Goal: Transaction & Acquisition: Obtain resource

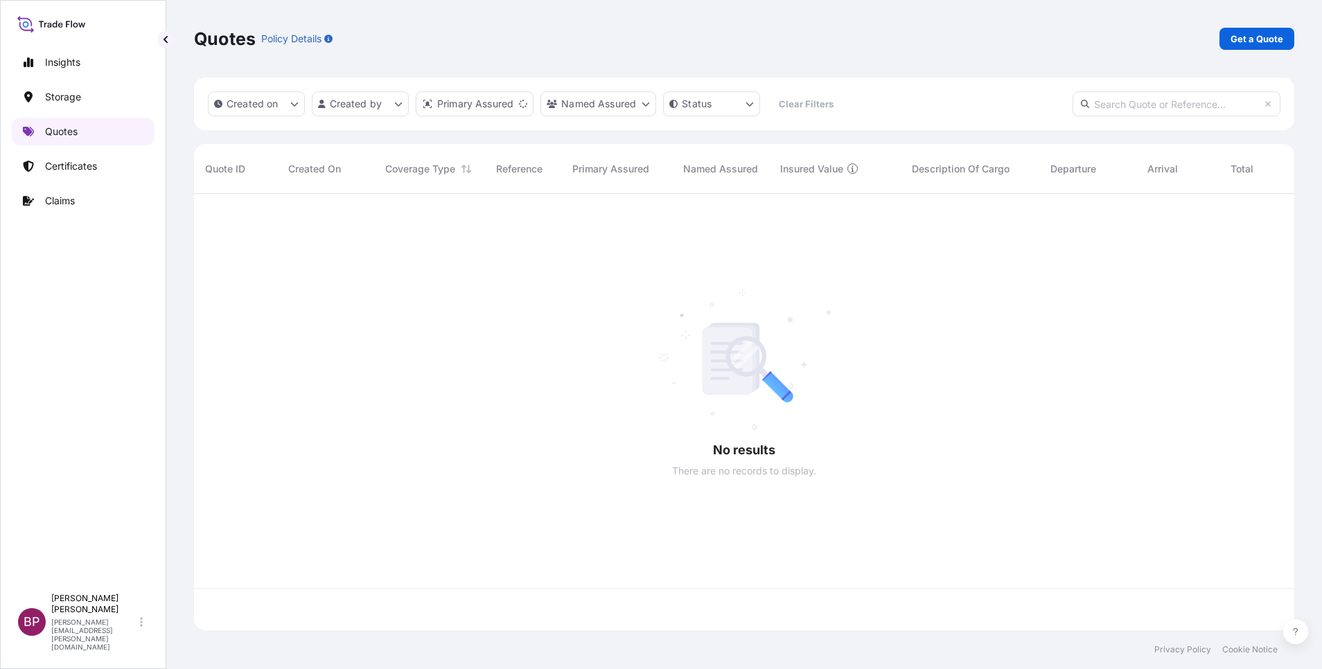
scroll to position [428, 1084]
click at [1265, 32] on p "Get a Quote" at bounding box center [1256, 39] width 53 height 14
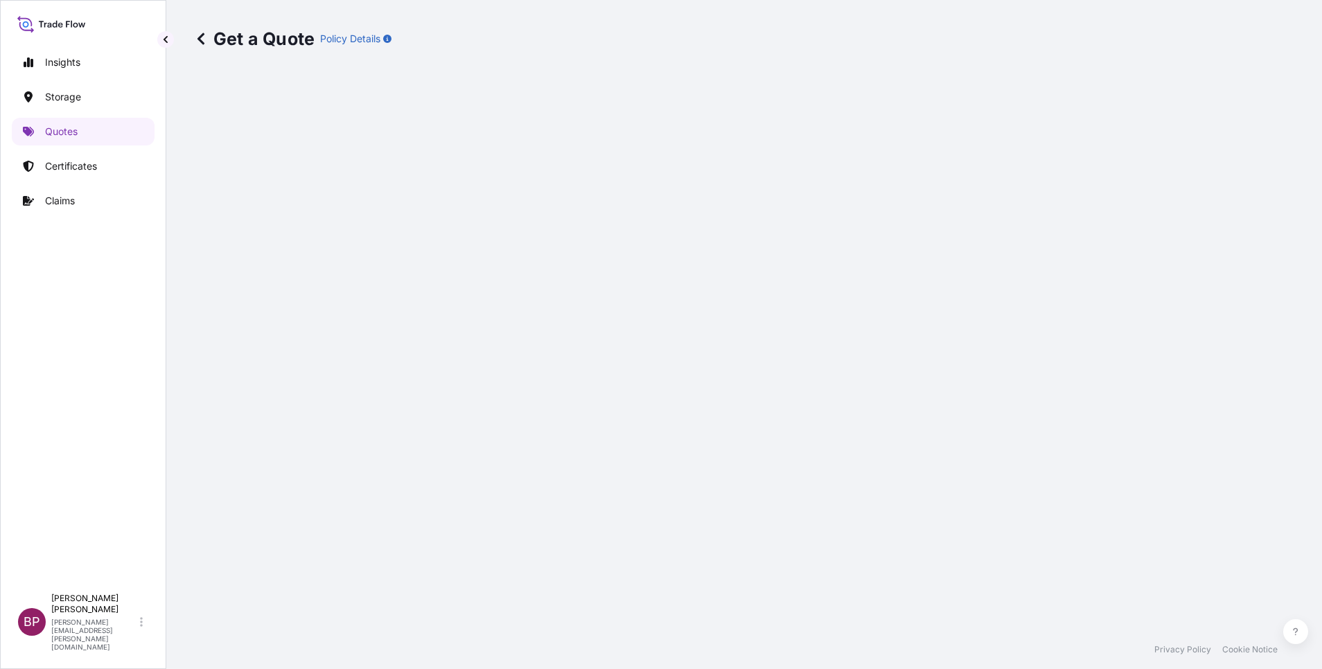
select select "Water"
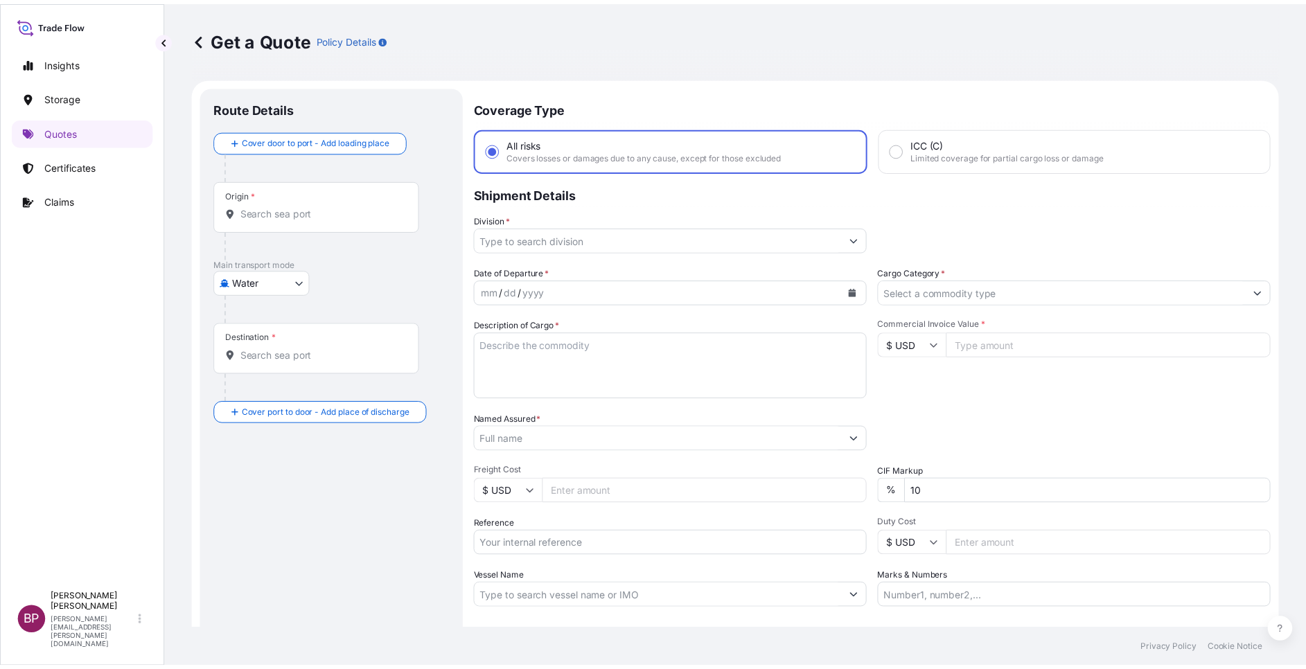
scroll to position [22, 0]
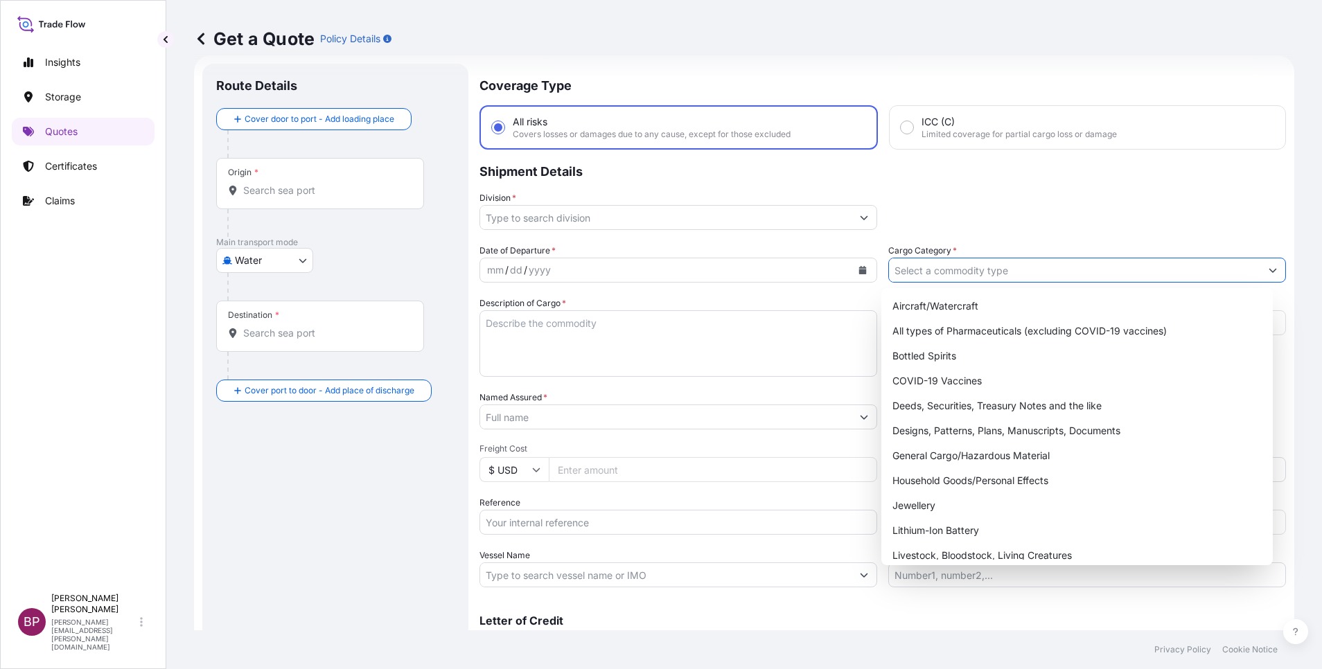
click at [1049, 274] on input "Cargo Category *" at bounding box center [1074, 270] width 371 height 25
click at [949, 460] on div "General Cargo/Hazardous Material" at bounding box center [1077, 455] width 380 height 25
type input "General Cargo/Hazardous Material"
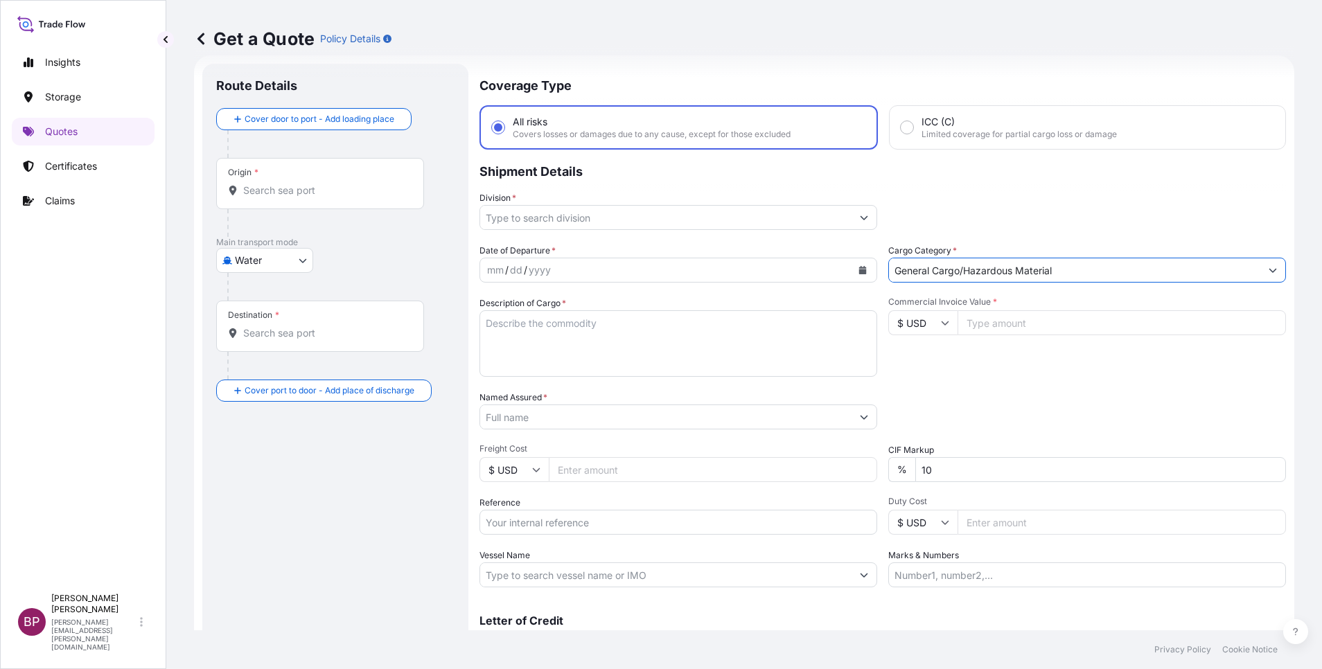
drag, startPoint x: 924, startPoint y: 320, endPoint x: 925, endPoint y: 334, distance: 13.9
click at [925, 320] on input "$ USD" at bounding box center [922, 322] width 69 height 25
drag, startPoint x: 923, startPoint y: 379, endPoint x: 927, endPoint y: 368, distance: 11.6
click at [927, 368] on div "€ EUR" at bounding box center [915, 361] width 58 height 26
type input "€ EUR"
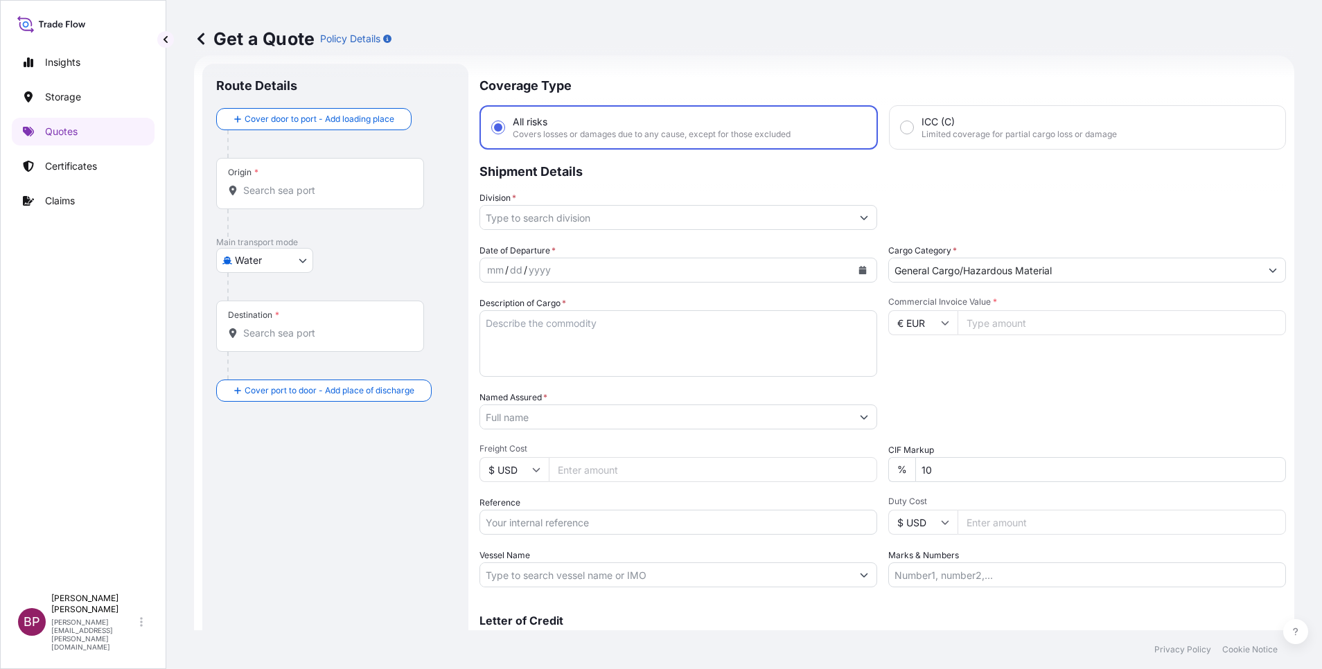
click at [994, 326] on input "Commercial Invoice Value *" at bounding box center [1121, 322] width 328 height 25
paste input "432761.61"
type input "432761.61"
drag, startPoint x: 926, startPoint y: 470, endPoint x: 646, endPoint y: 443, distance: 281.8
click at [840, 454] on div "Date of Departure * mm / dd / yyyy Cargo Category * General Cargo/Hazardous Mat…" at bounding box center [882, 416] width 806 height 344
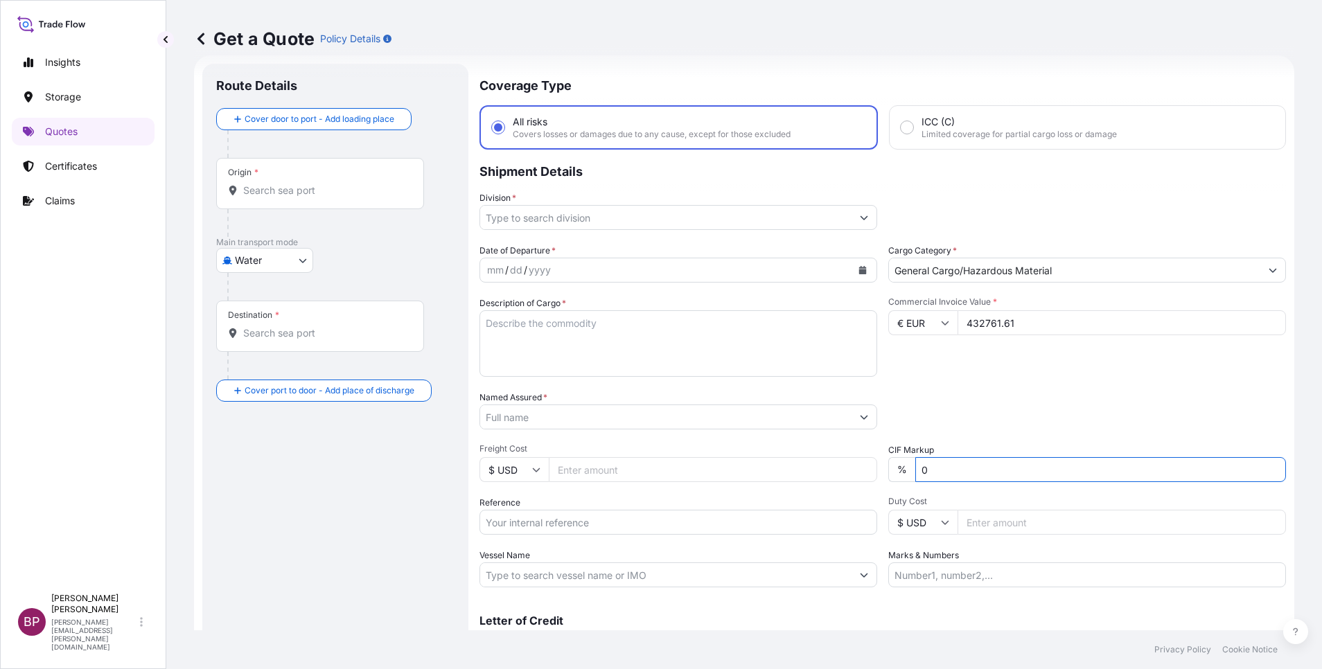
type input "0"
click at [625, 354] on textarea "Description of Cargo *" at bounding box center [678, 343] width 398 height 66
paste textarea "Steam Boiler UL-S 16000(237797) (Boiler+Eco+Burner)"
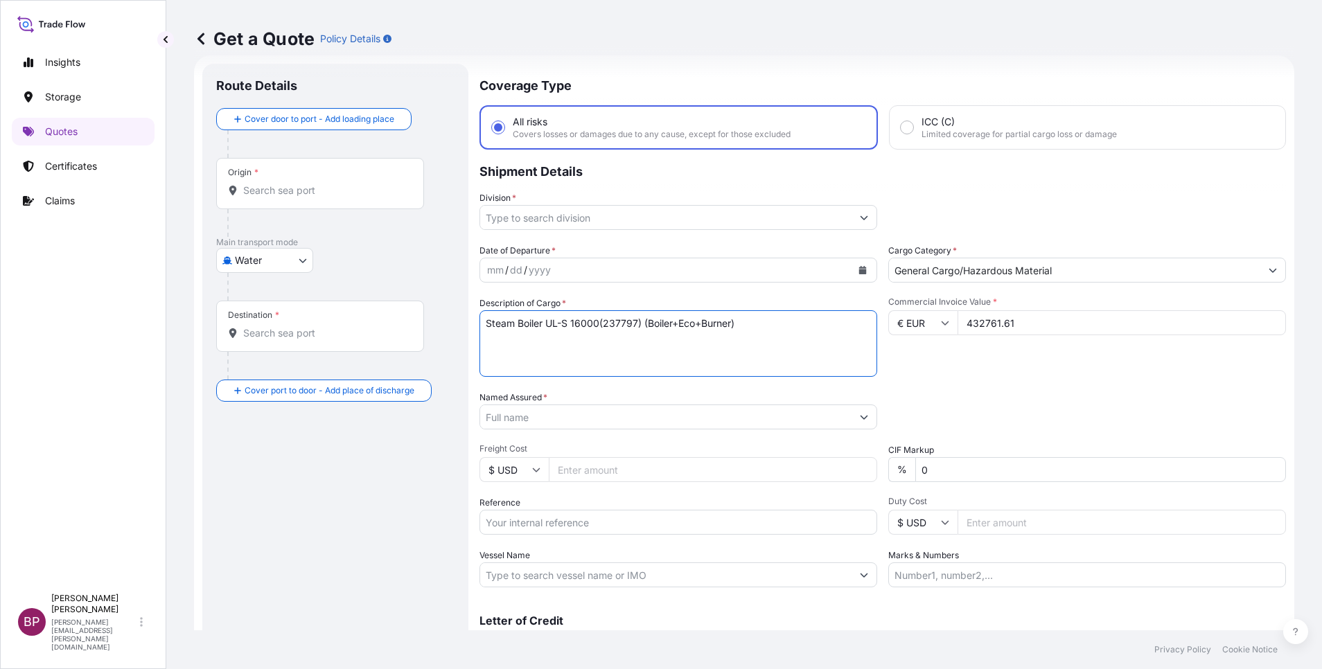
type textarea "Steam Boiler UL-S 16000(237797) (Boiler+Eco+Burner)"
click at [574, 525] on input "Reference" at bounding box center [678, 522] width 398 height 25
paste input "SSLS3053"
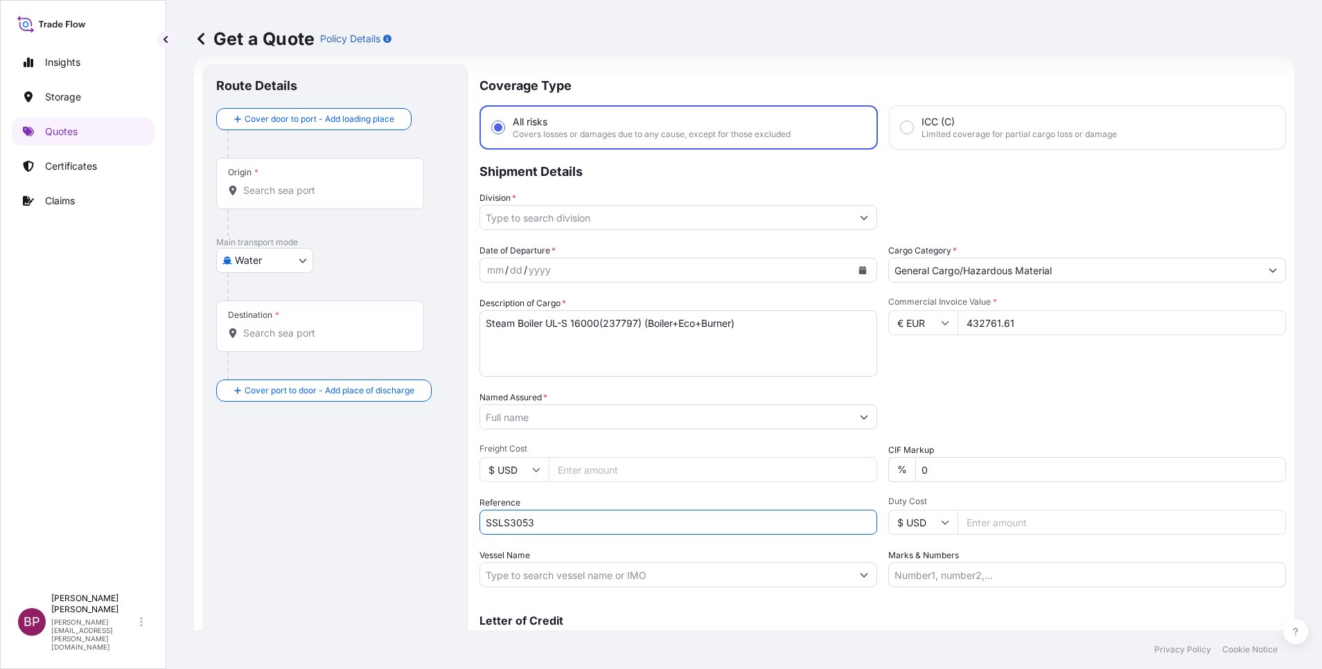
type input "SSLS3053"
click at [553, 416] on input "Named Assured *" at bounding box center [665, 416] width 371 height 25
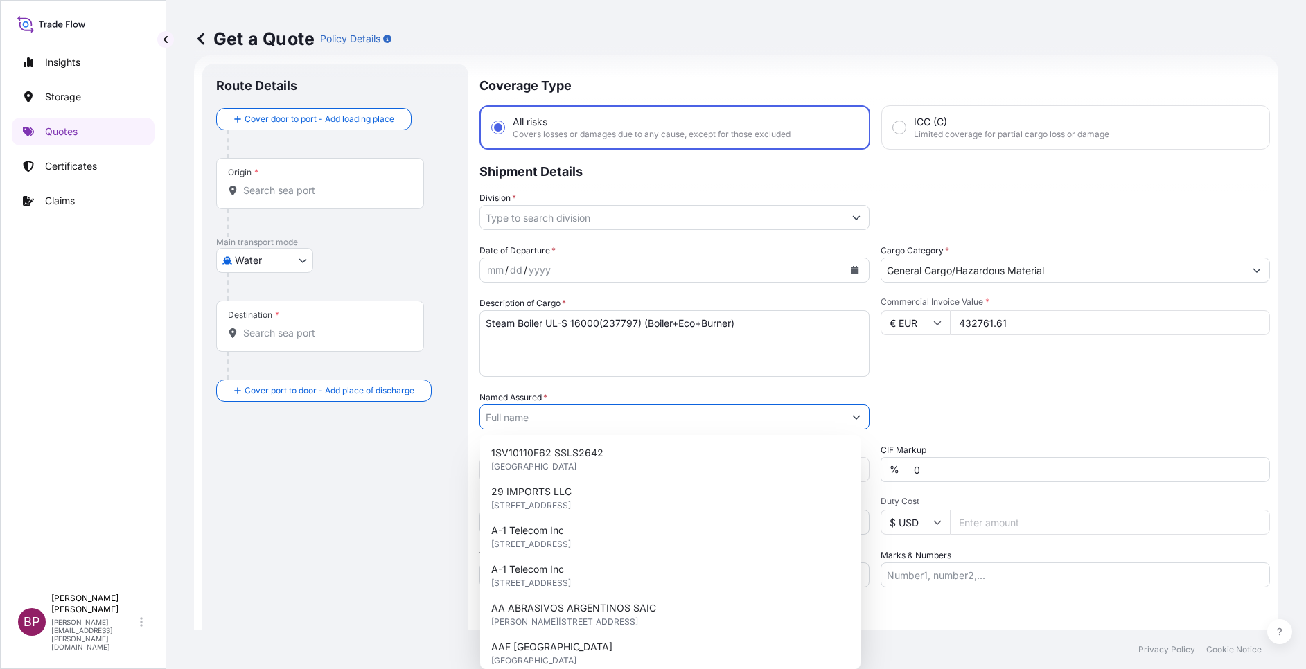
paste input "[PERSON_NAME] ALMOTQENA FOR OPERATION AND MAINTENANCE Industrial Area 1 22427 […"
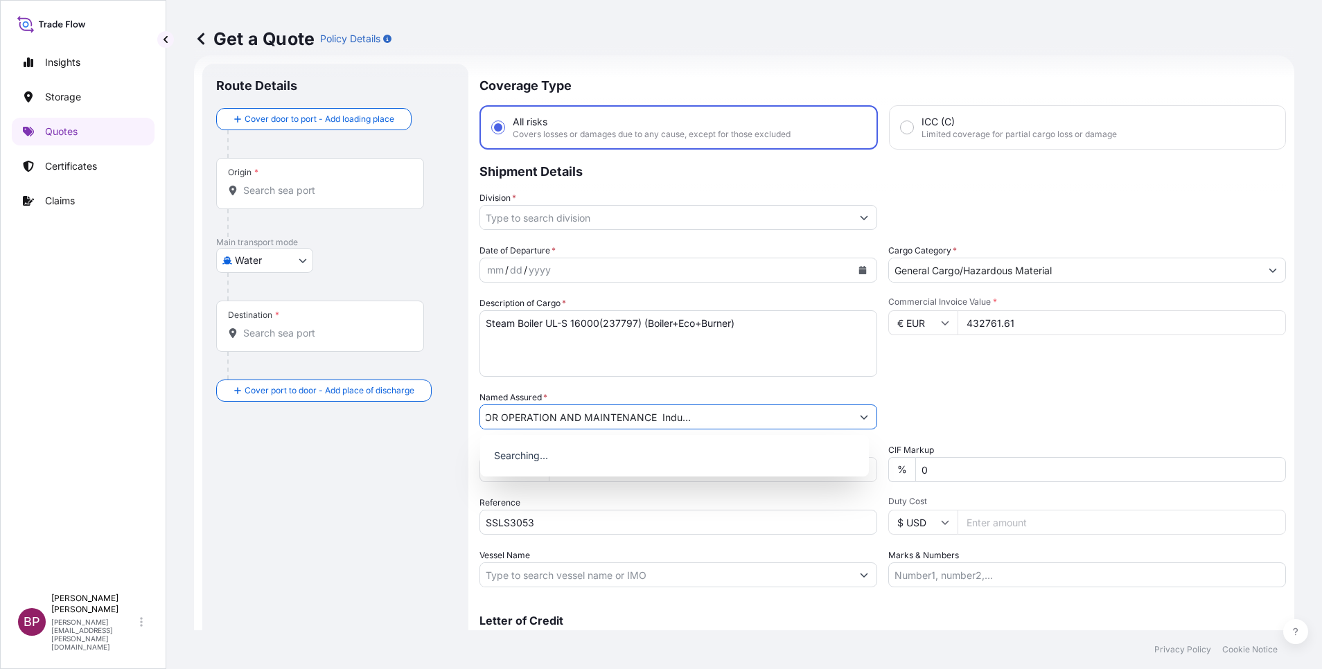
type input "[PERSON_NAME] ALMOTQENA FOR OPERATION AND MAINTENANCE Industrial Area 1 22427 […"
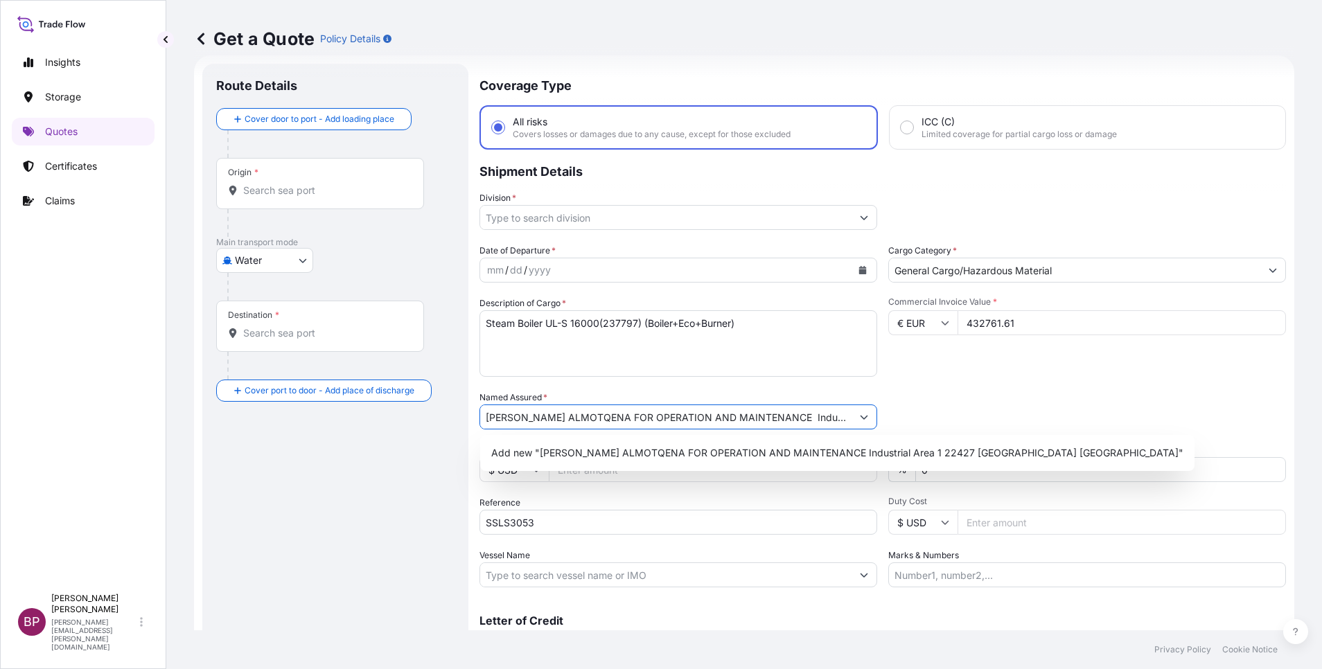
click at [858, 274] on icon "Calendar" at bounding box center [862, 270] width 8 height 8
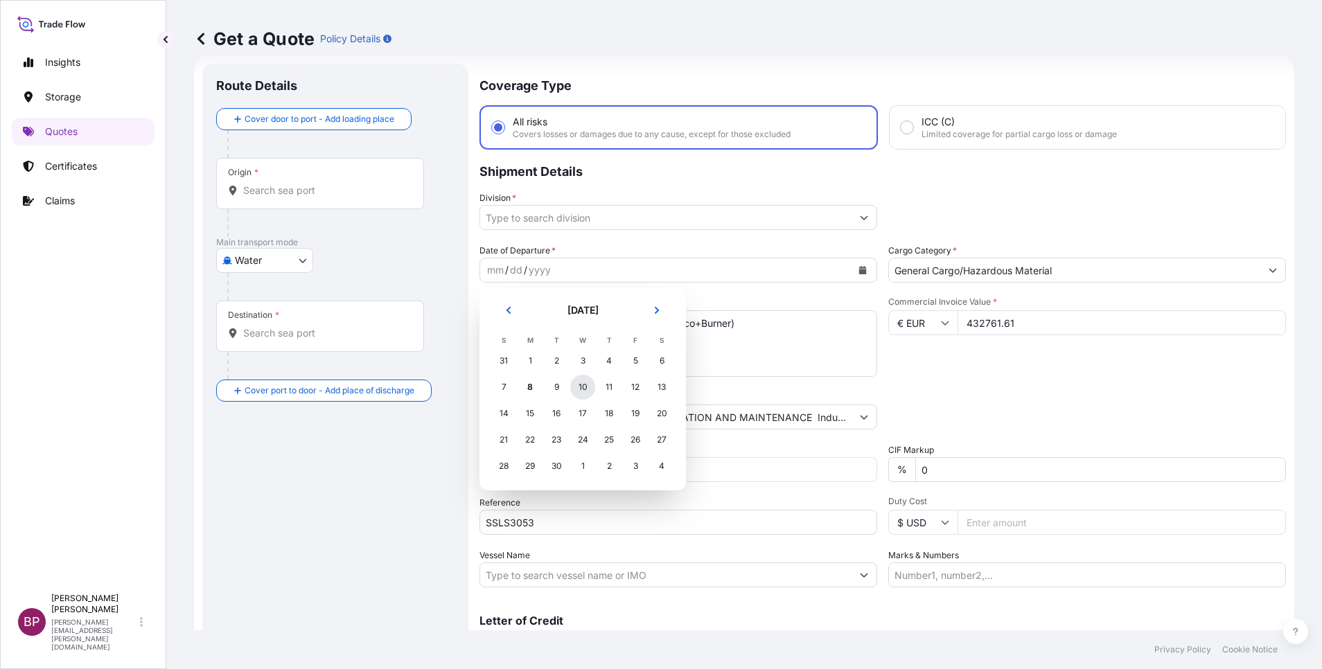
click at [579, 389] on div "10" at bounding box center [582, 387] width 25 height 25
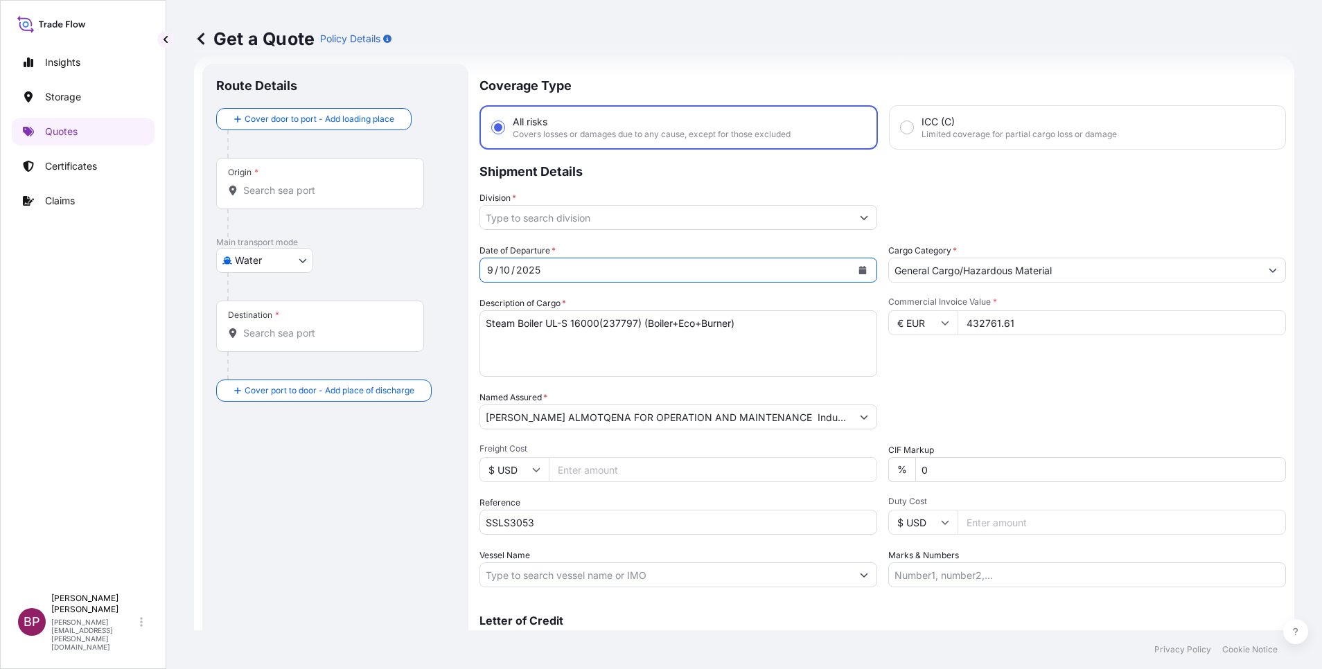
click at [860, 218] on icon "Show suggestions" at bounding box center [864, 217] width 8 height 8
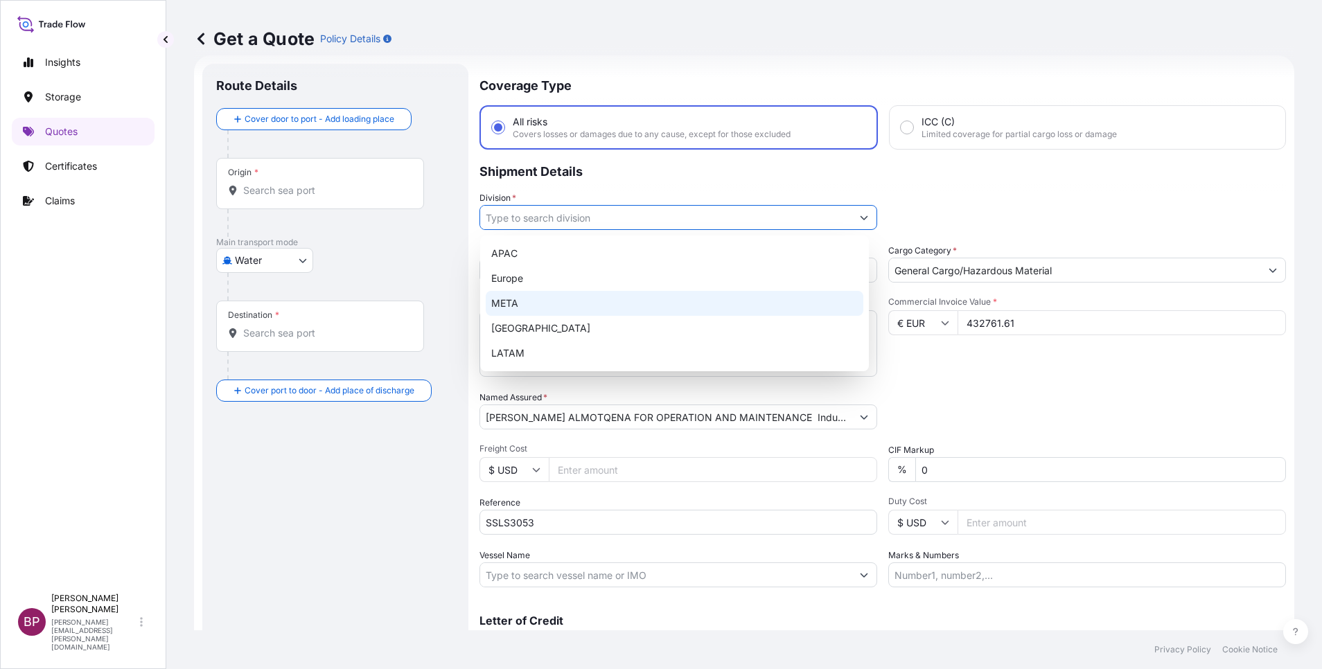
click at [595, 305] on div "META" at bounding box center [674, 303] width 377 height 25
type input "META"
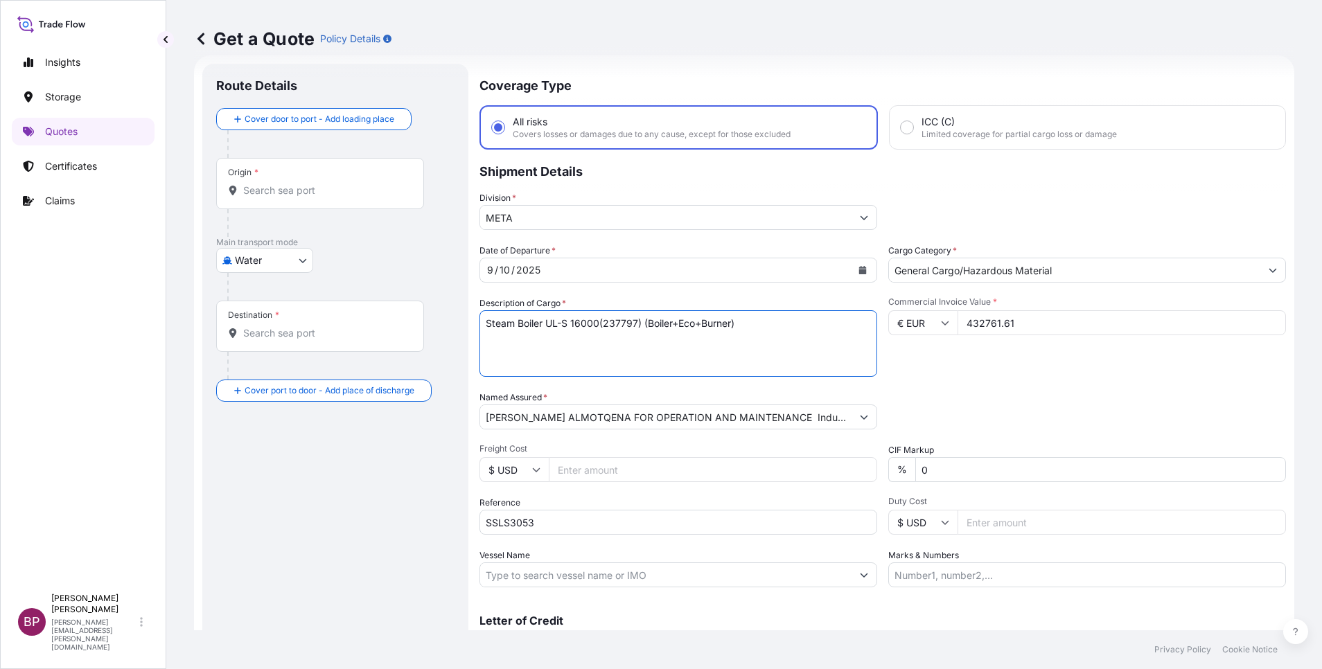
click at [585, 355] on textarea "Steam Boiler UL-S 16000(237797) (Boiler+Eco+Burner)" at bounding box center [678, 343] width 398 height 66
click at [294, 263] on body "5 options available. Insights Storage Quotes Certificates Claims BP [PERSON_NAM…" at bounding box center [661, 334] width 1322 height 669
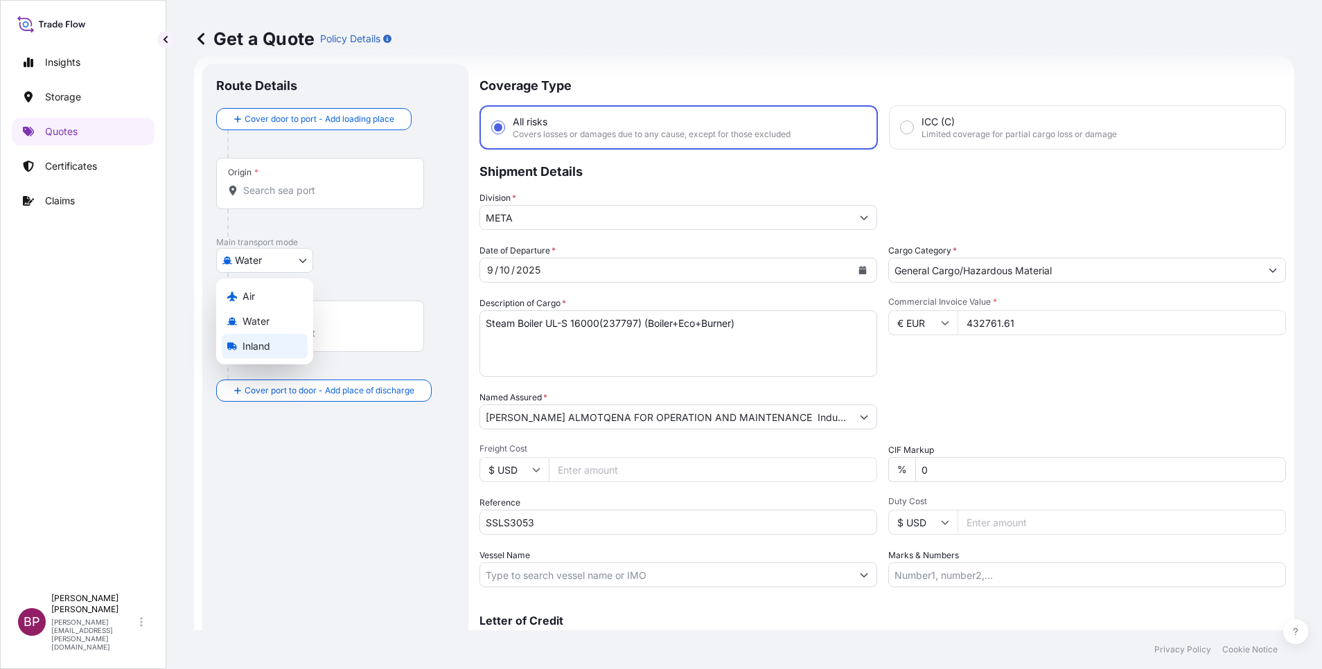
click at [271, 346] on div "Inland" at bounding box center [265, 346] width 86 height 25
select select "Inland"
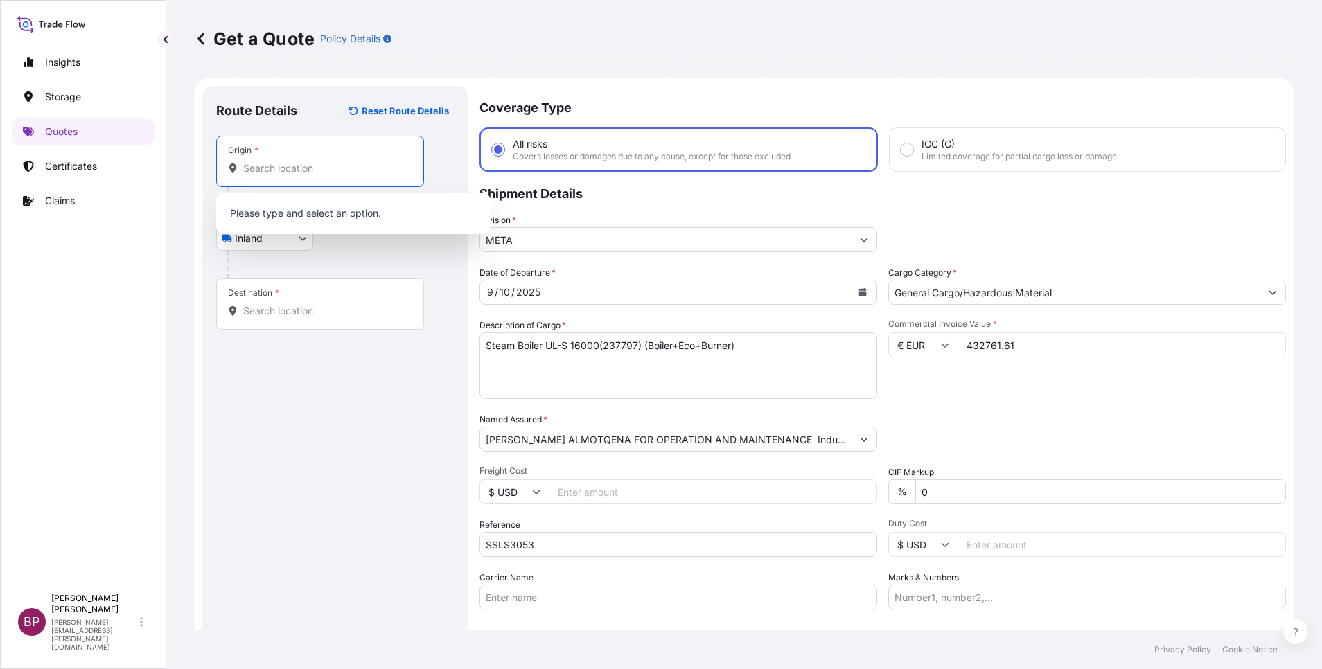
click at [311, 166] on input "Origin *" at bounding box center [324, 168] width 163 height 14
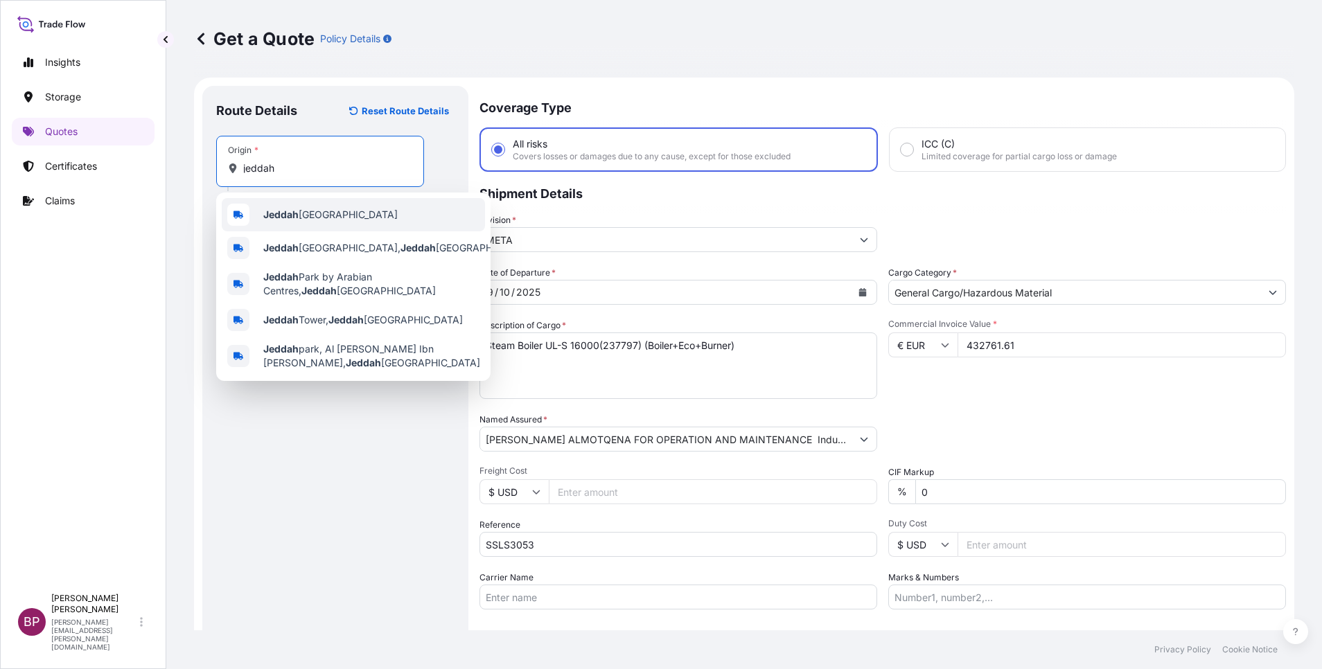
click at [322, 214] on span "Jeddah [GEOGRAPHIC_DATA]" at bounding box center [330, 215] width 134 height 14
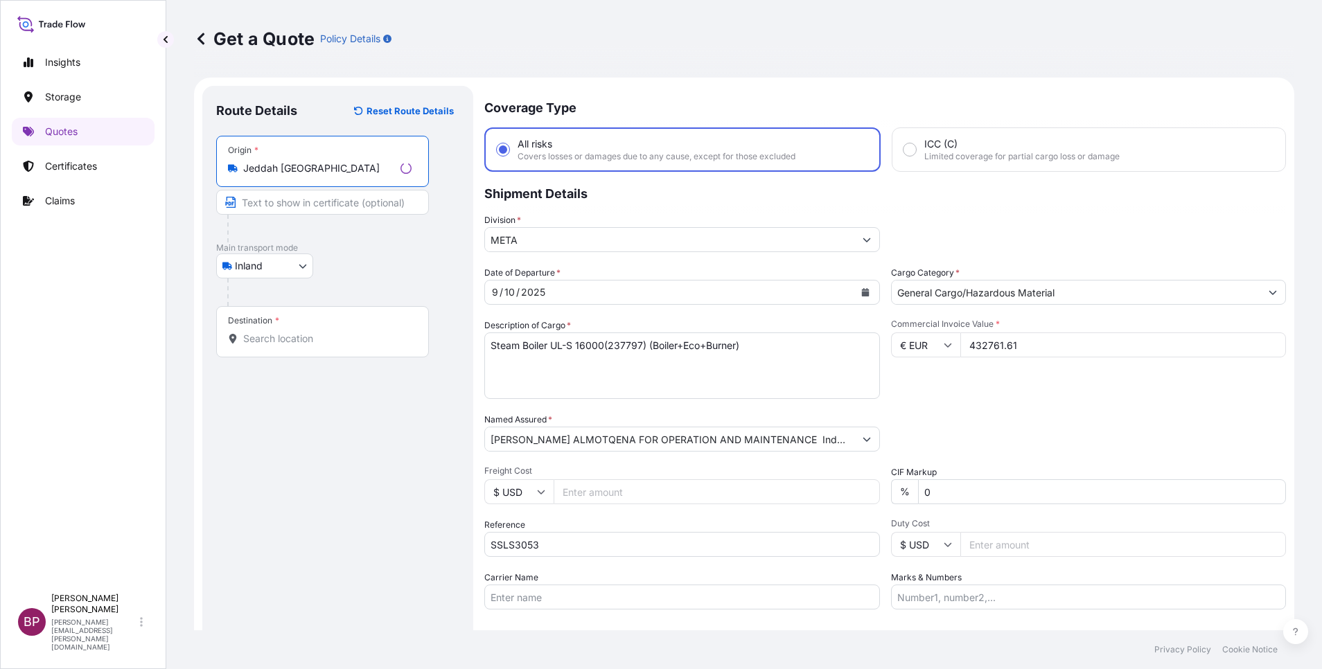
type input "Jeddah [GEOGRAPHIC_DATA]"
click at [313, 341] on input "Destination *" at bounding box center [327, 339] width 168 height 14
paste input "Sakaka"
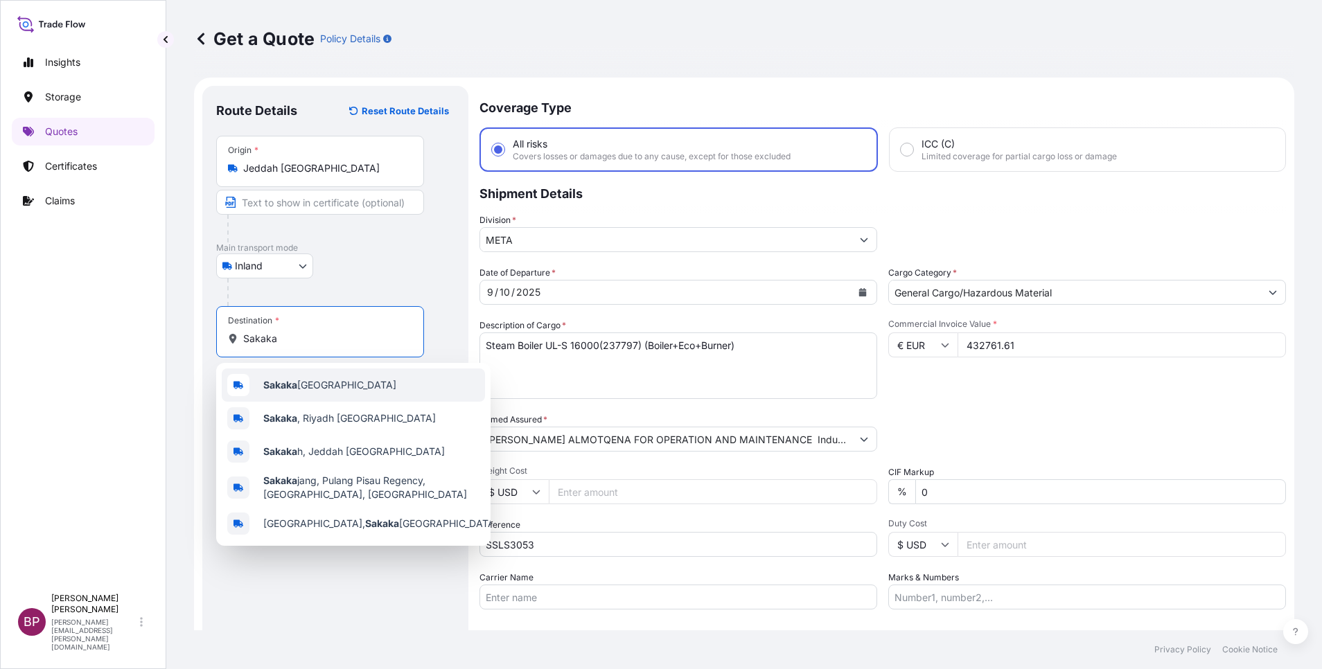
click at [314, 386] on span "Sakaka [GEOGRAPHIC_DATA]" at bounding box center [329, 385] width 133 height 14
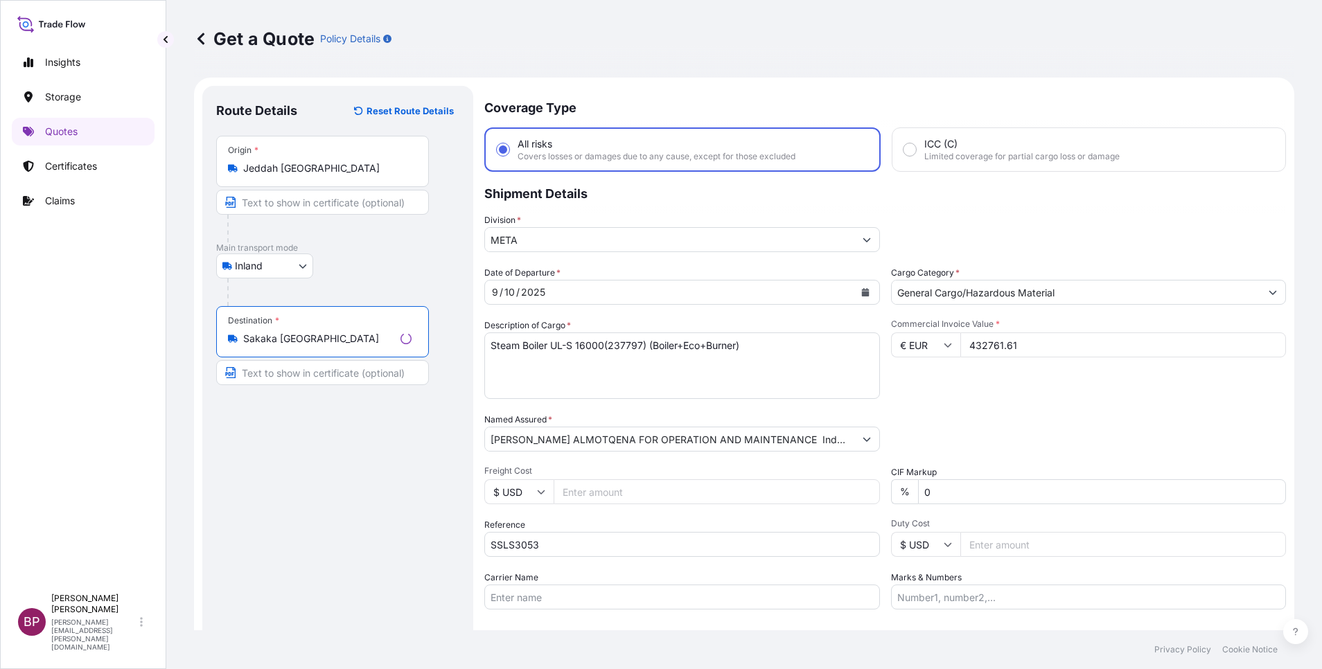
scroll to position [91, 0]
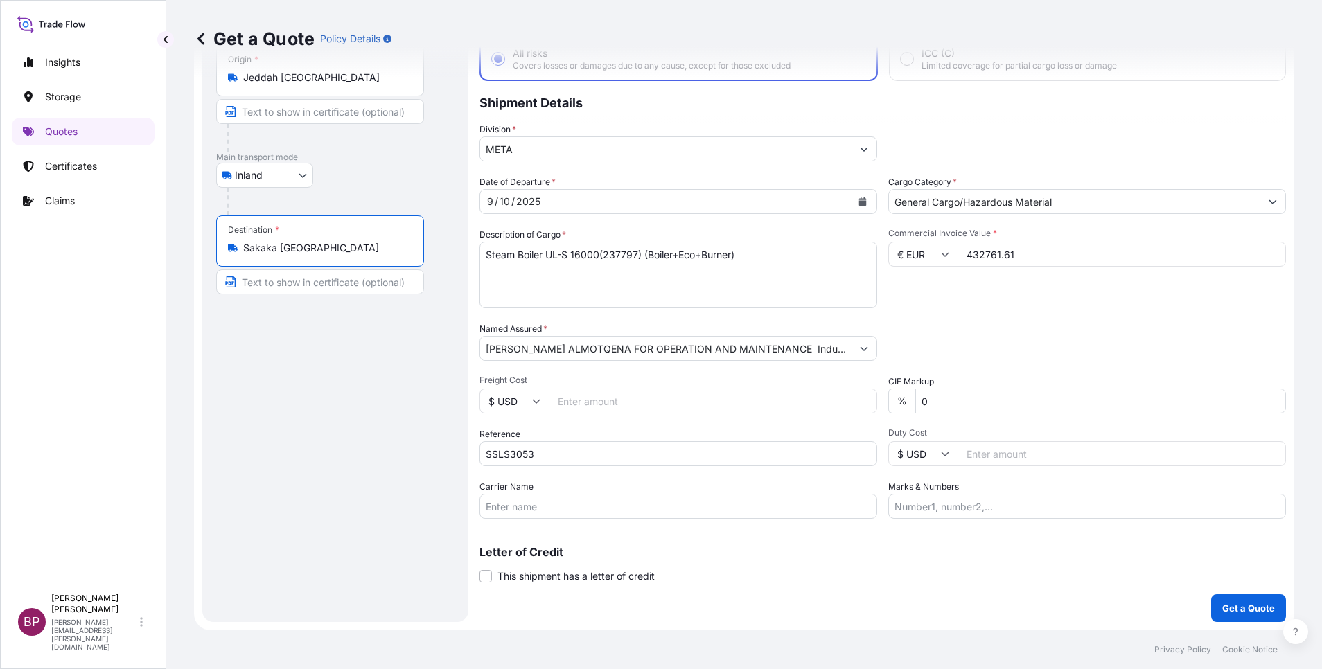
type input "Sakaka [GEOGRAPHIC_DATA]"
click at [1256, 620] on button "Get a Quote" at bounding box center [1248, 608] width 75 height 28
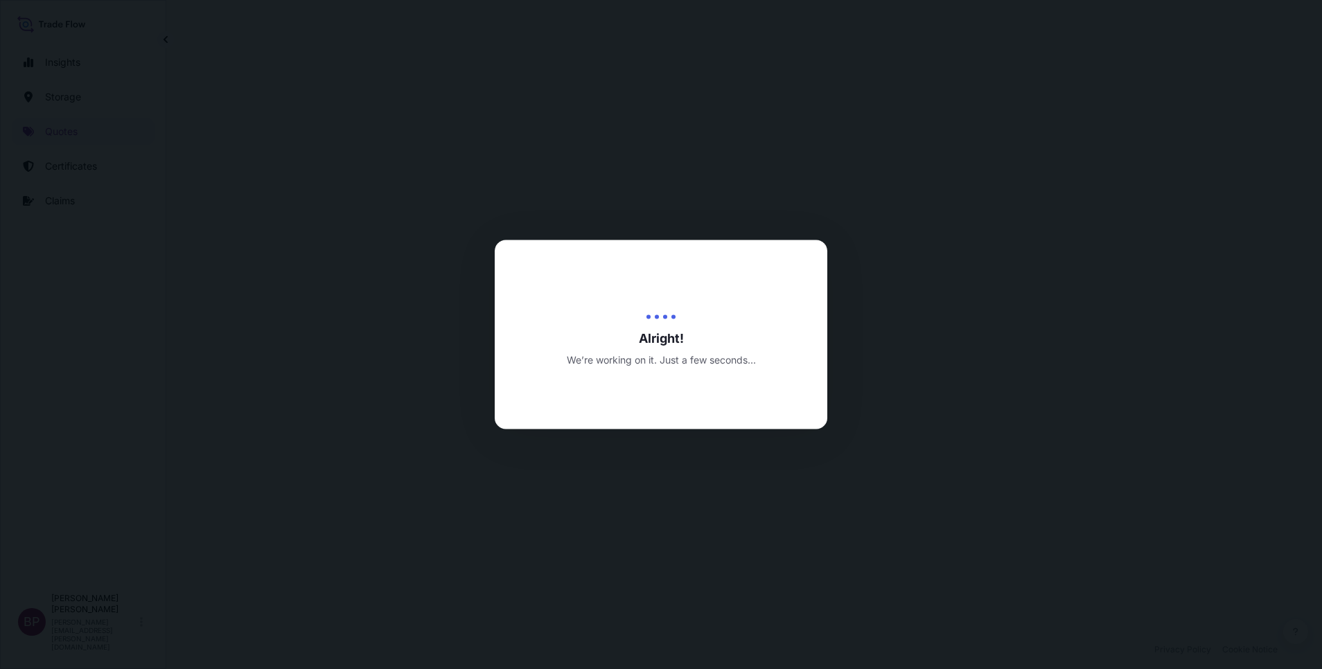
select select "Inland"
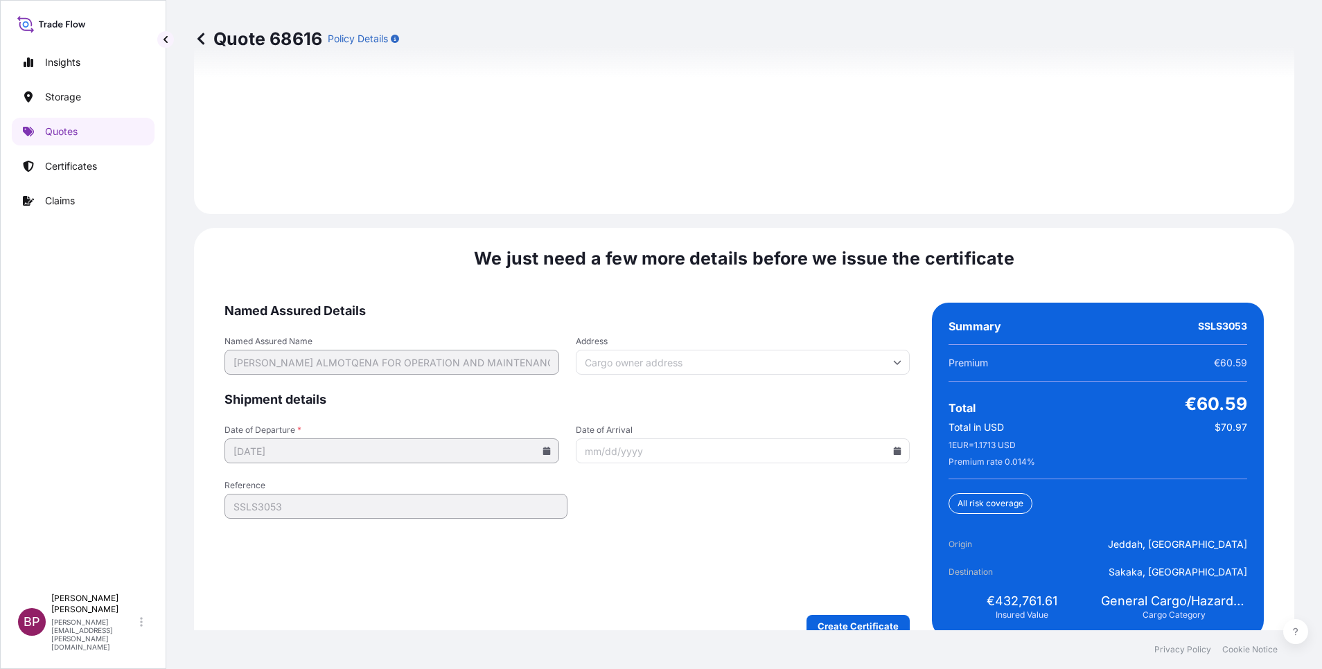
scroll to position [2014, 0]
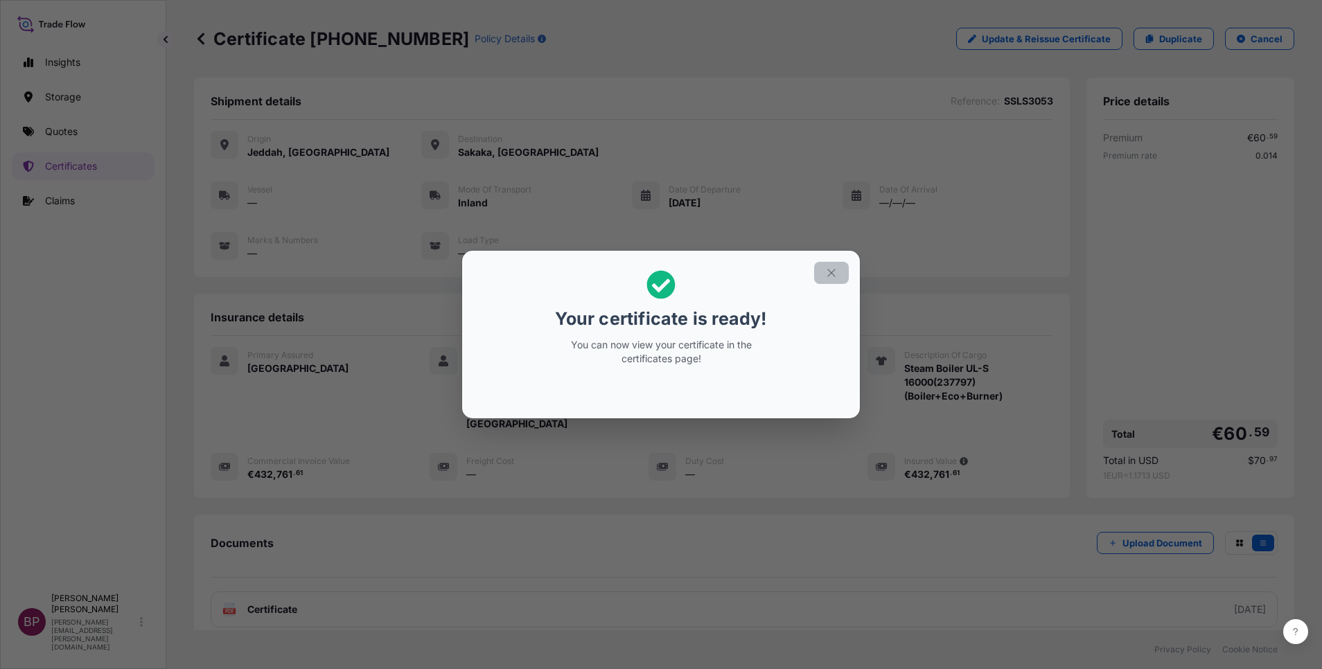
click at [830, 280] on button "button" at bounding box center [831, 273] width 35 height 22
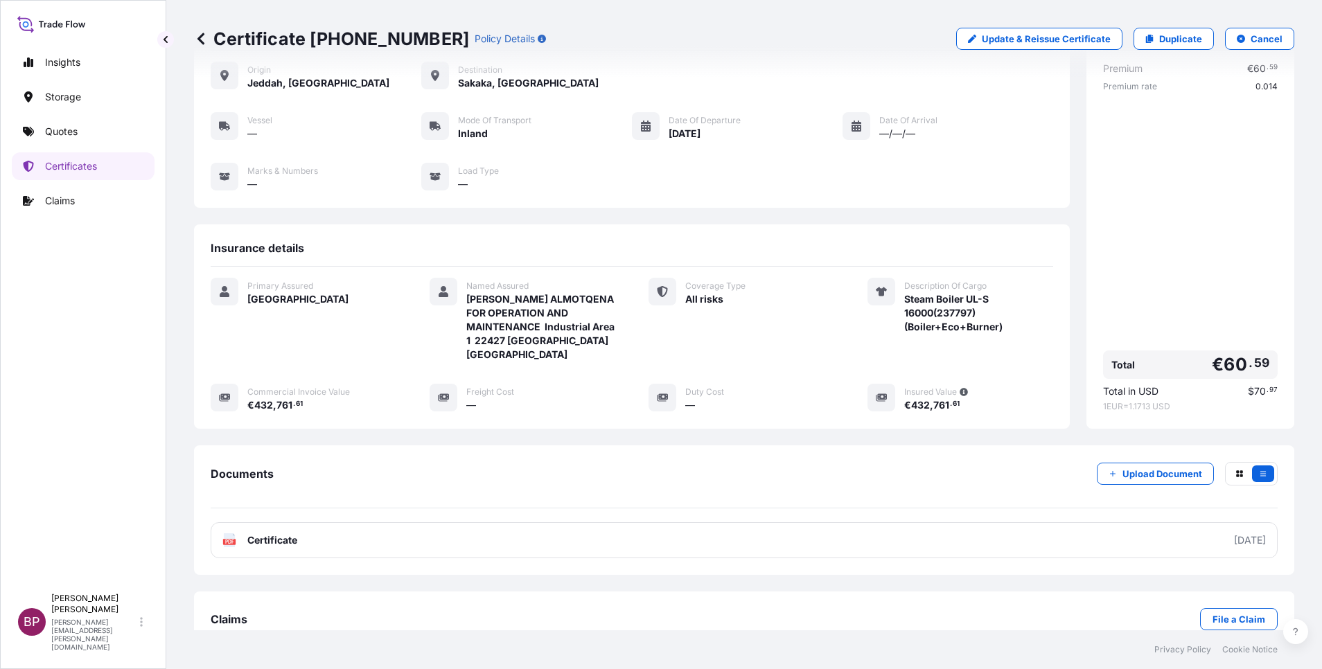
scroll to position [100, 0]
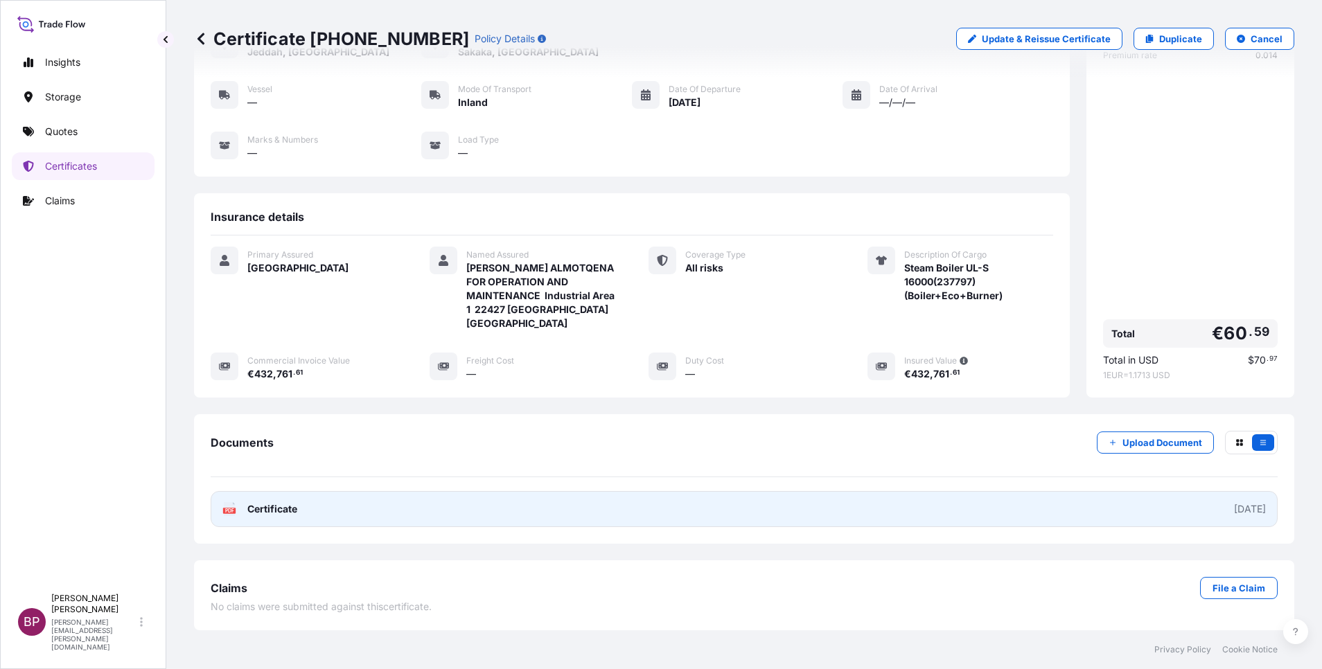
click at [270, 513] on span "Certificate" at bounding box center [272, 509] width 50 height 14
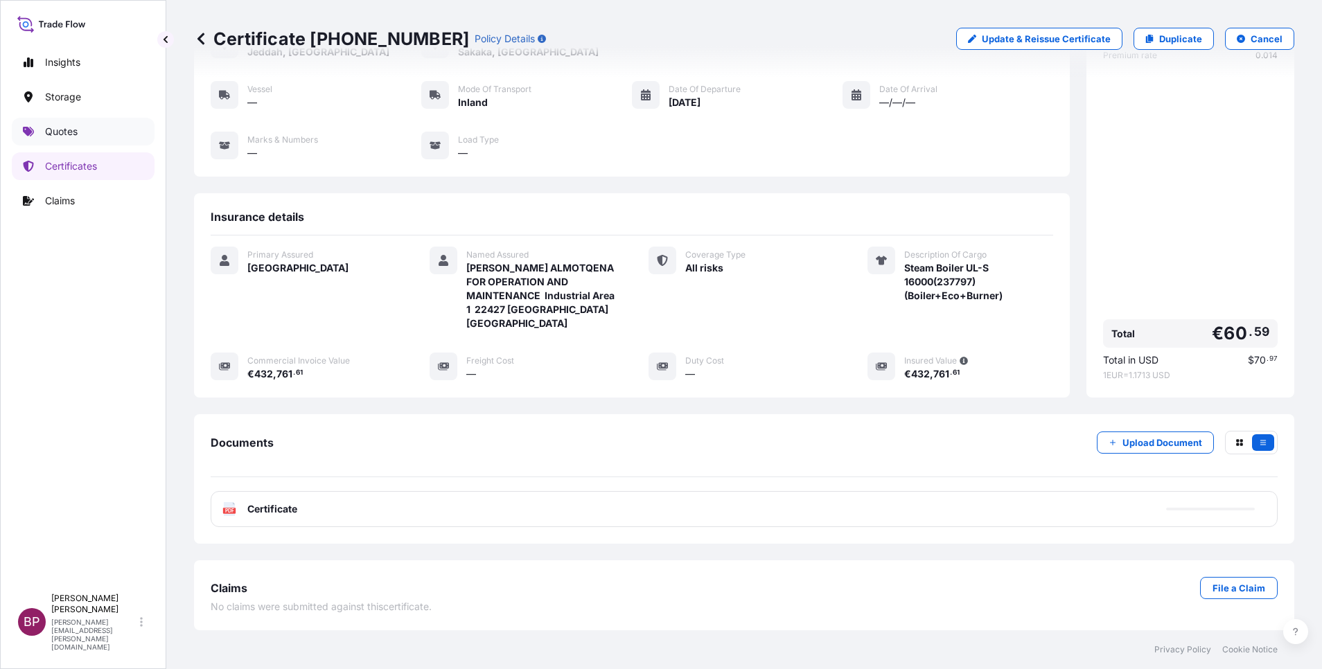
click at [69, 132] on p "Quotes" at bounding box center [61, 132] width 33 height 14
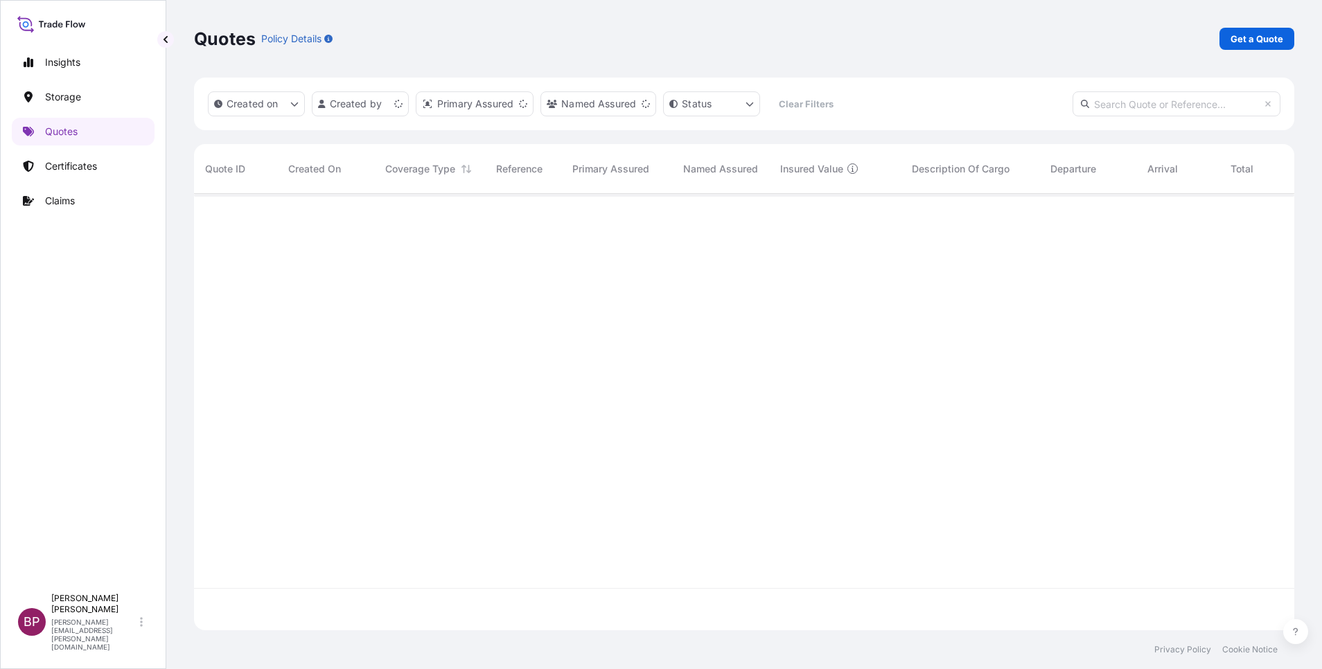
scroll to position [428, 1084]
click at [1225, 48] on link "Get a Quote" at bounding box center [1256, 39] width 75 height 22
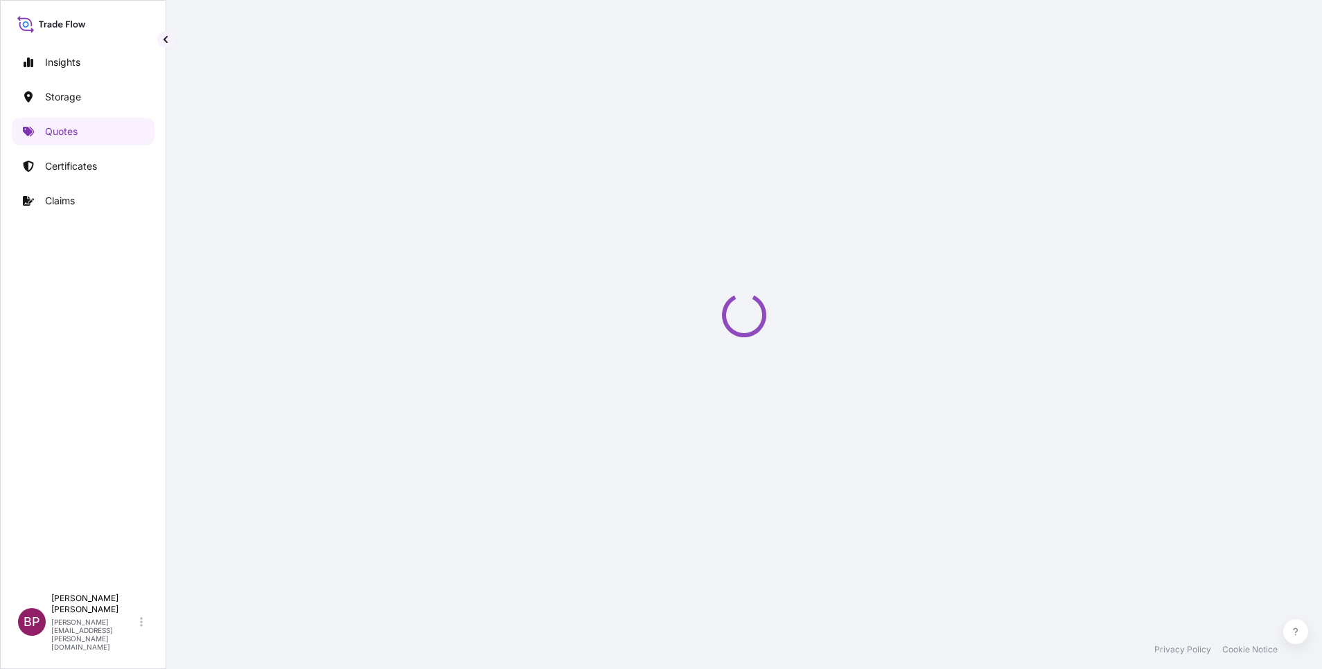
select select "Water"
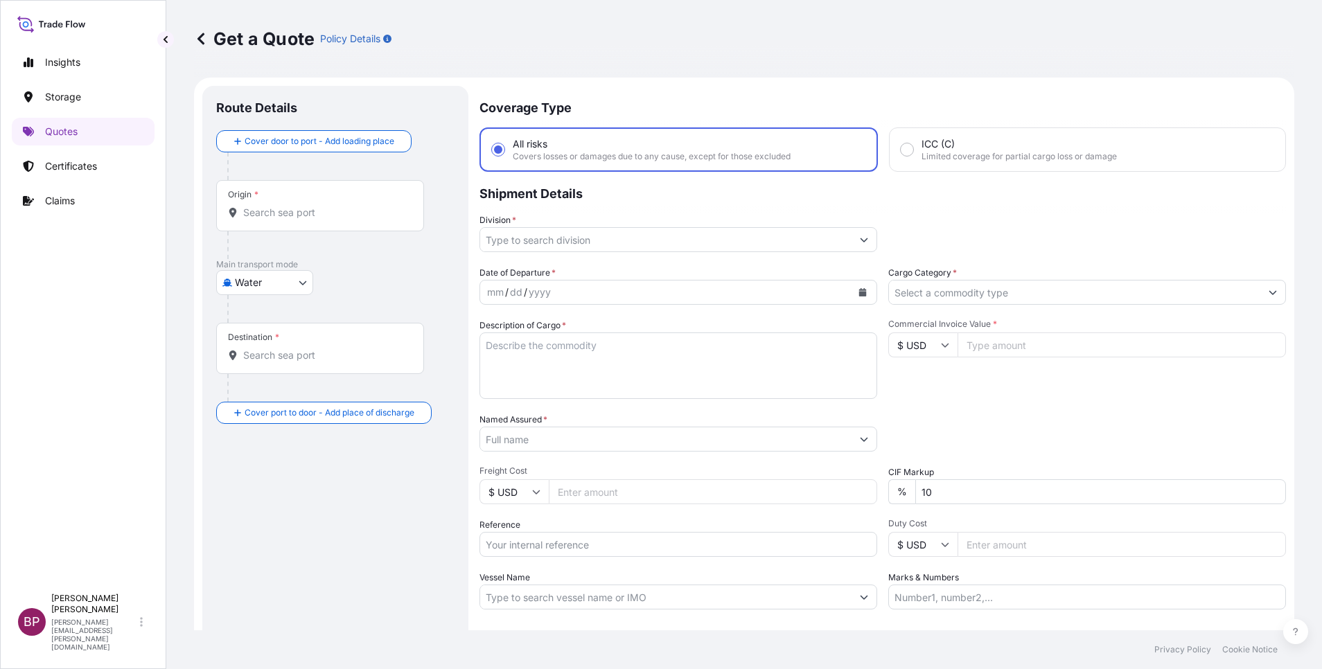
scroll to position [22, 0]
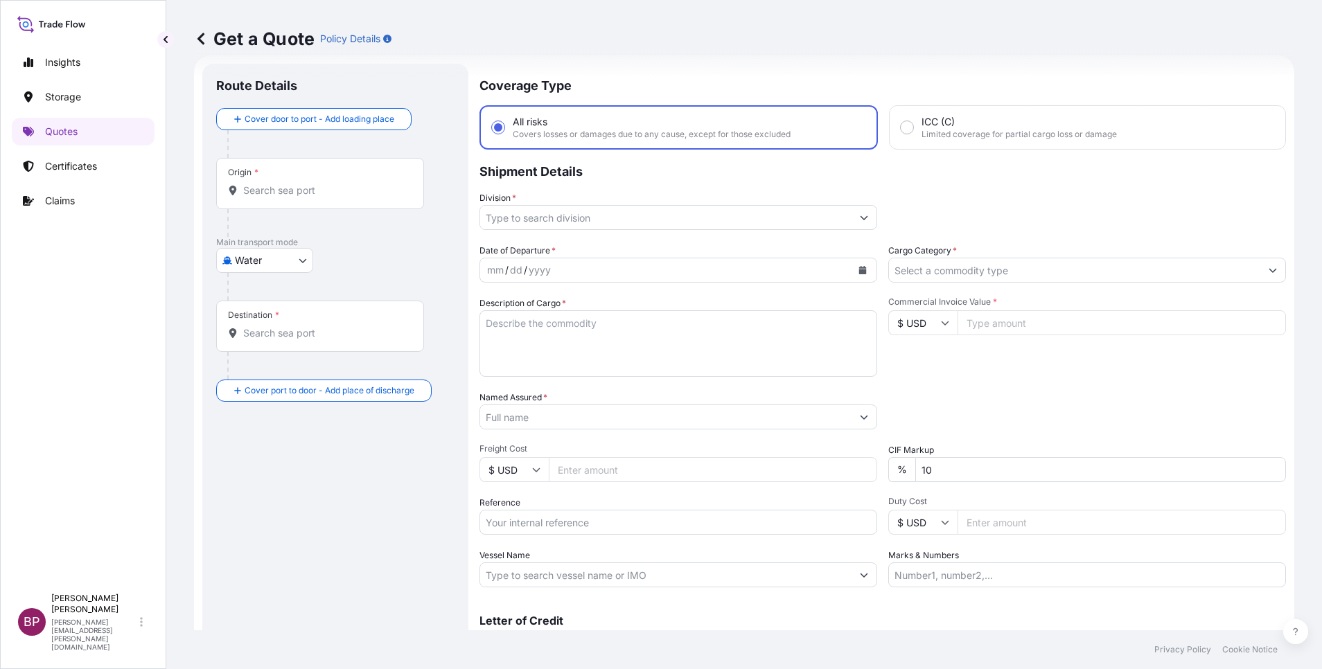
drag, startPoint x: 610, startPoint y: 524, endPoint x: 609, endPoint y: 517, distance: 7.0
click at [608, 522] on input "Reference" at bounding box center [678, 522] width 398 height 25
paste input "SSLS3145"
type input "SSLS3145"
click at [643, 420] on input "Named Assured *" at bounding box center [662, 416] width 364 height 25
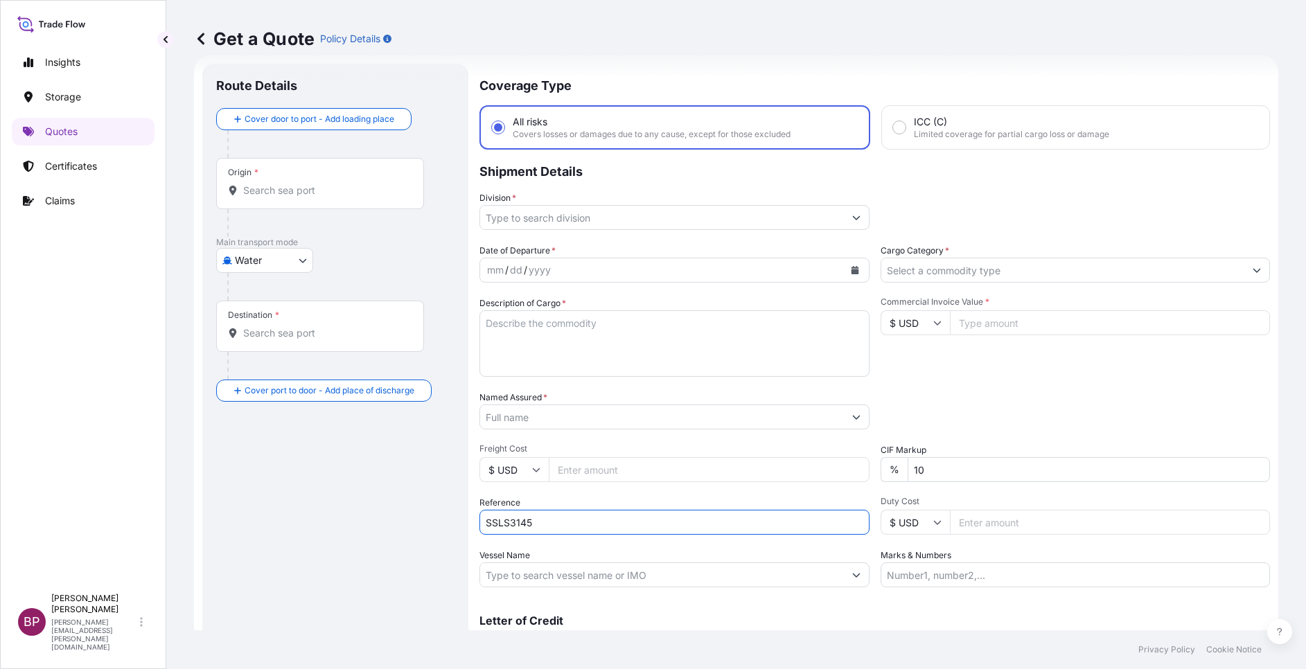
paste input "ETAB INTERNATIONAL CO"
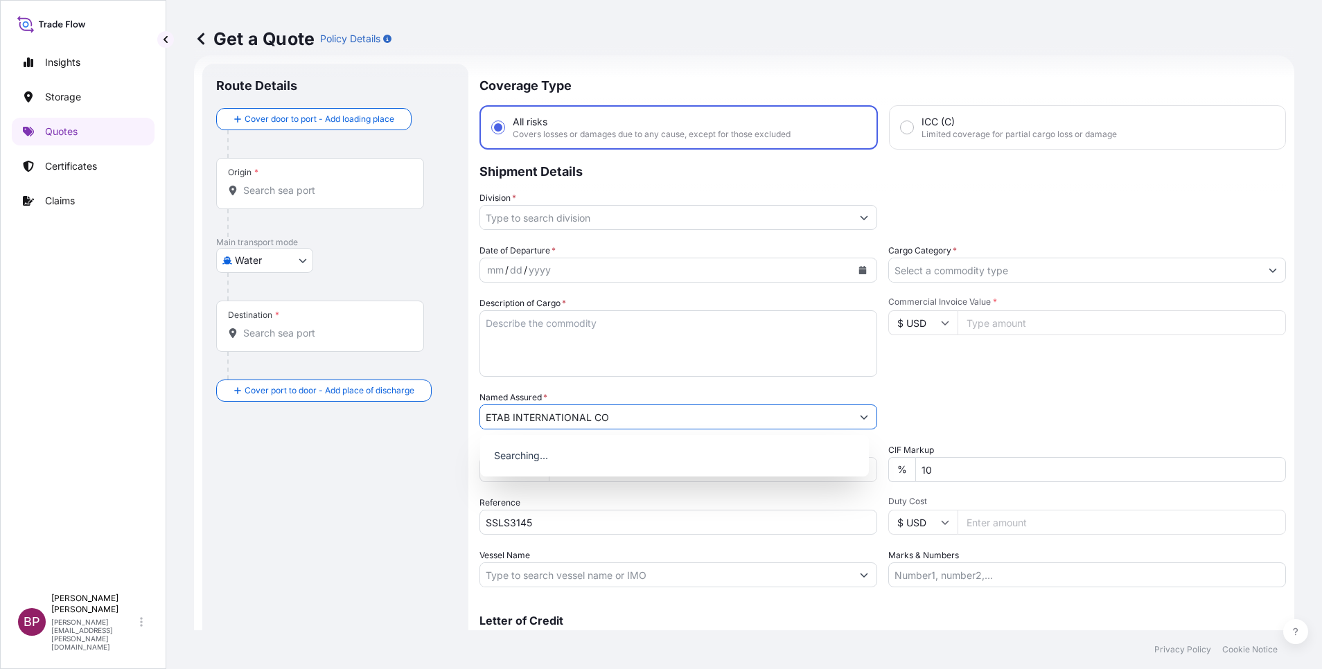
type input "ETAB INTERNATIONAL CO"
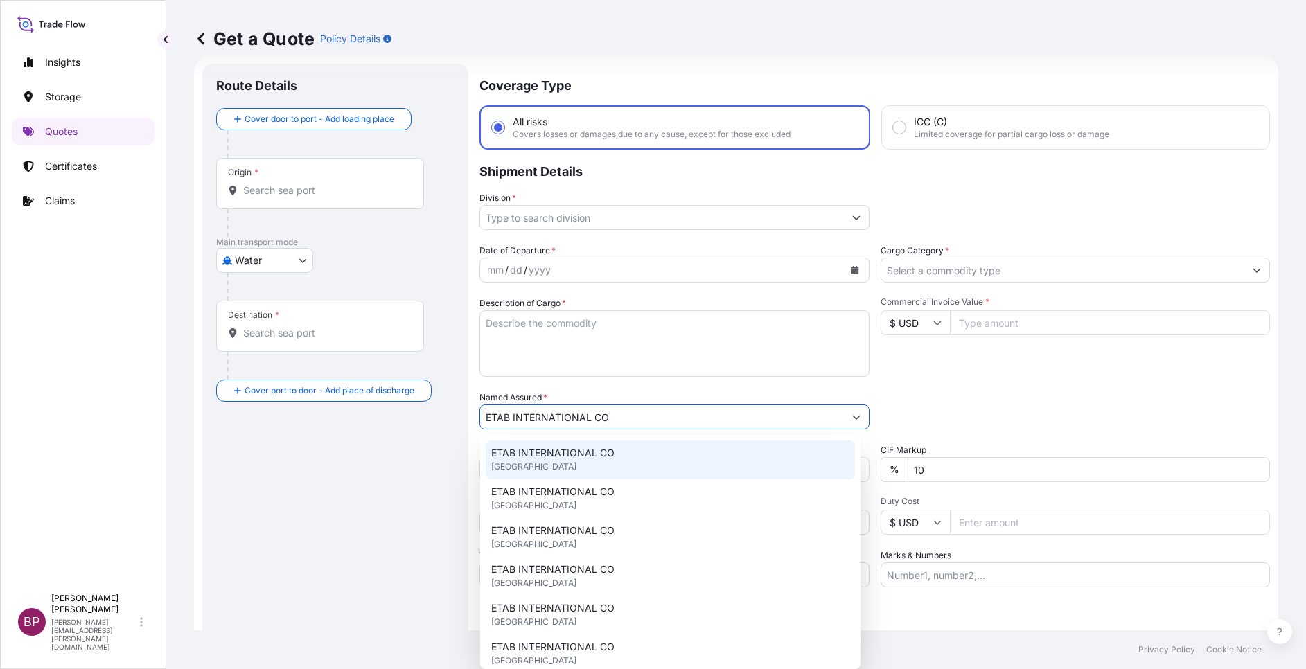
click at [596, 353] on textarea "Description of Cargo *" at bounding box center [674, 343] width 390 height 66
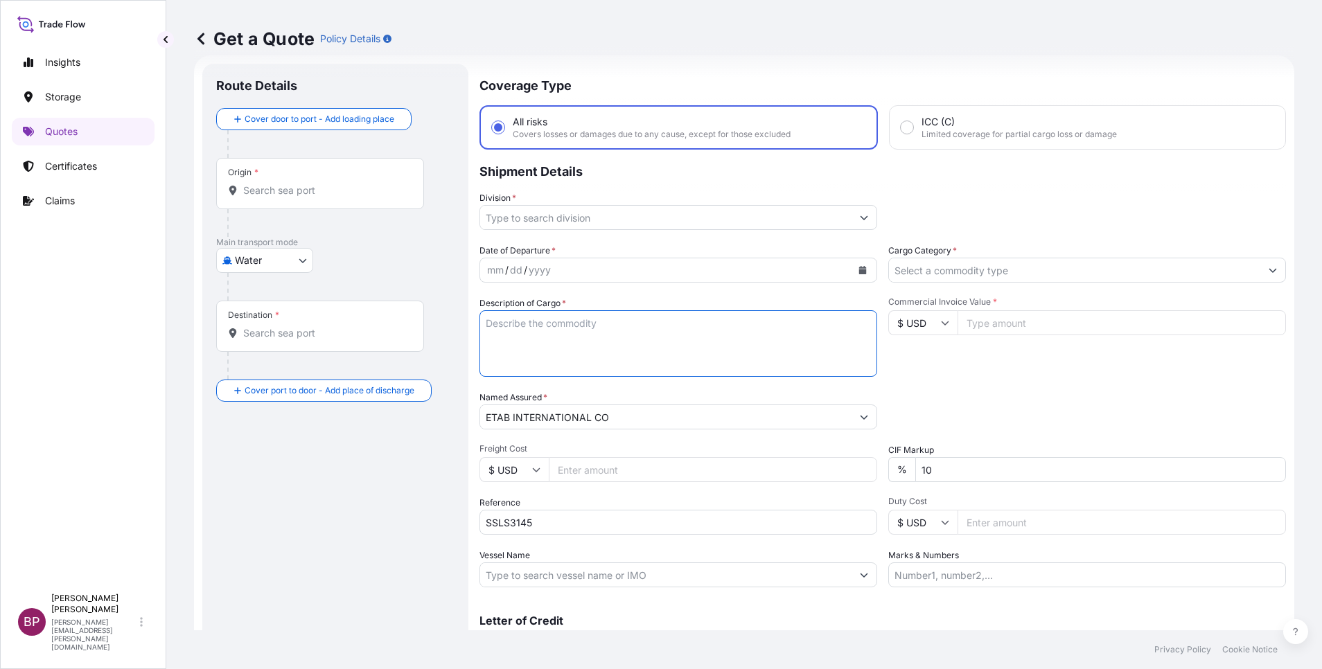
paste textarea "FURNITURE"
type textarea "FURNITURE"
click at [997, 316] on input "Commercial Invoice Value *" at bounding box center [1121, 322] width 328 height 25
paste input "31336.00"
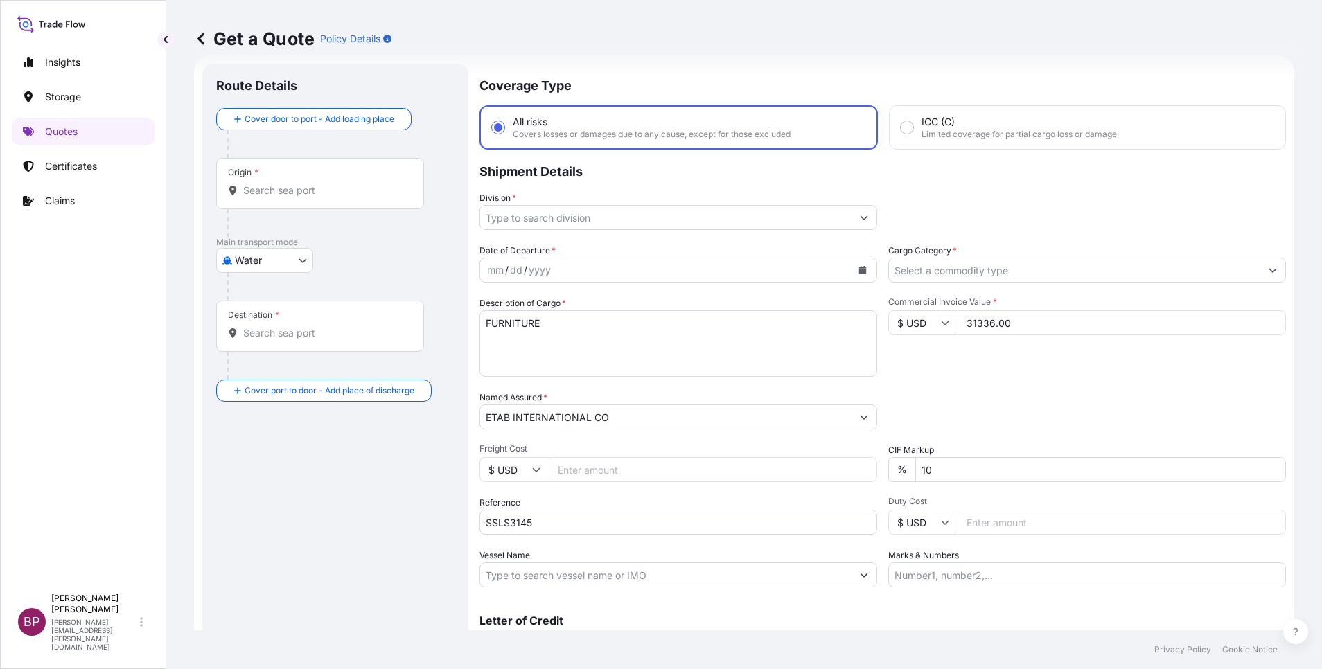
type input "31336.00"
click at [1014, 256] on div "Cargo Category *" at bounding box center [1087, 263] width 398 height 39
click at [1007, 274] on input "Cargo Category *" at bounding box center [1074, 270] width 371 height 25
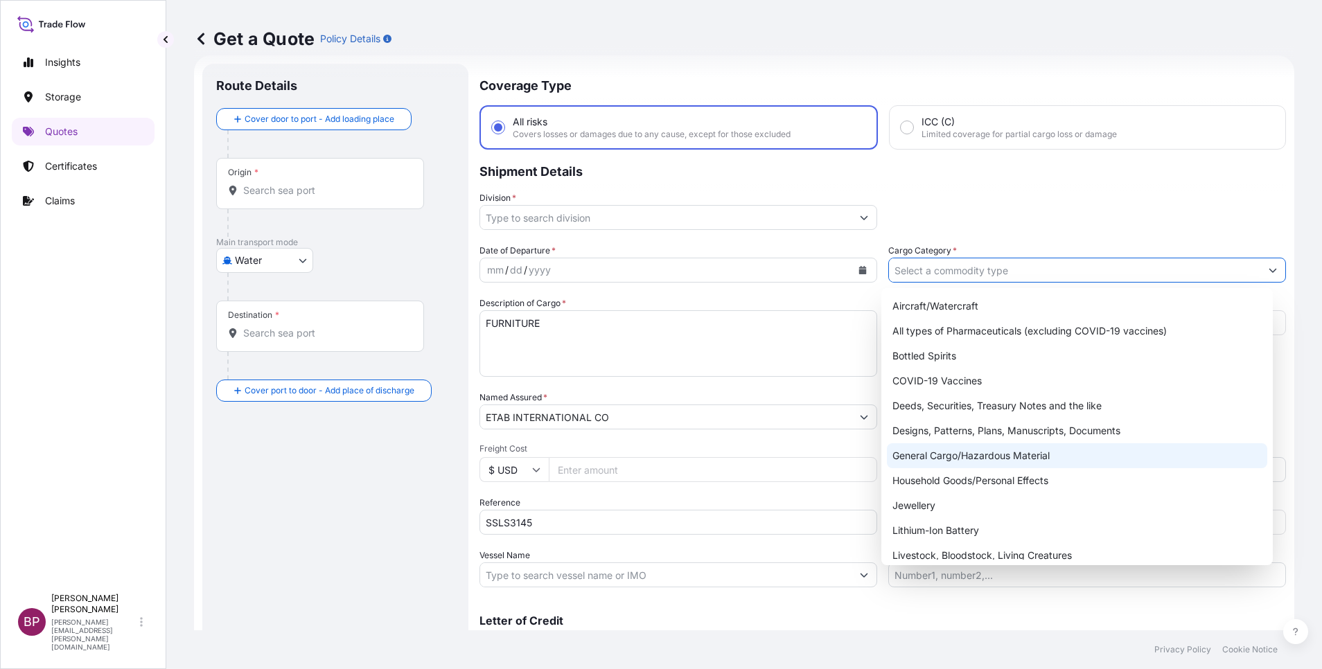
click at [966, 456] on div "General Cargo/Hazardous Material" at bounding box center [1077, 455] width 380 height 25
type input "General Cargo/Hazardous Material"
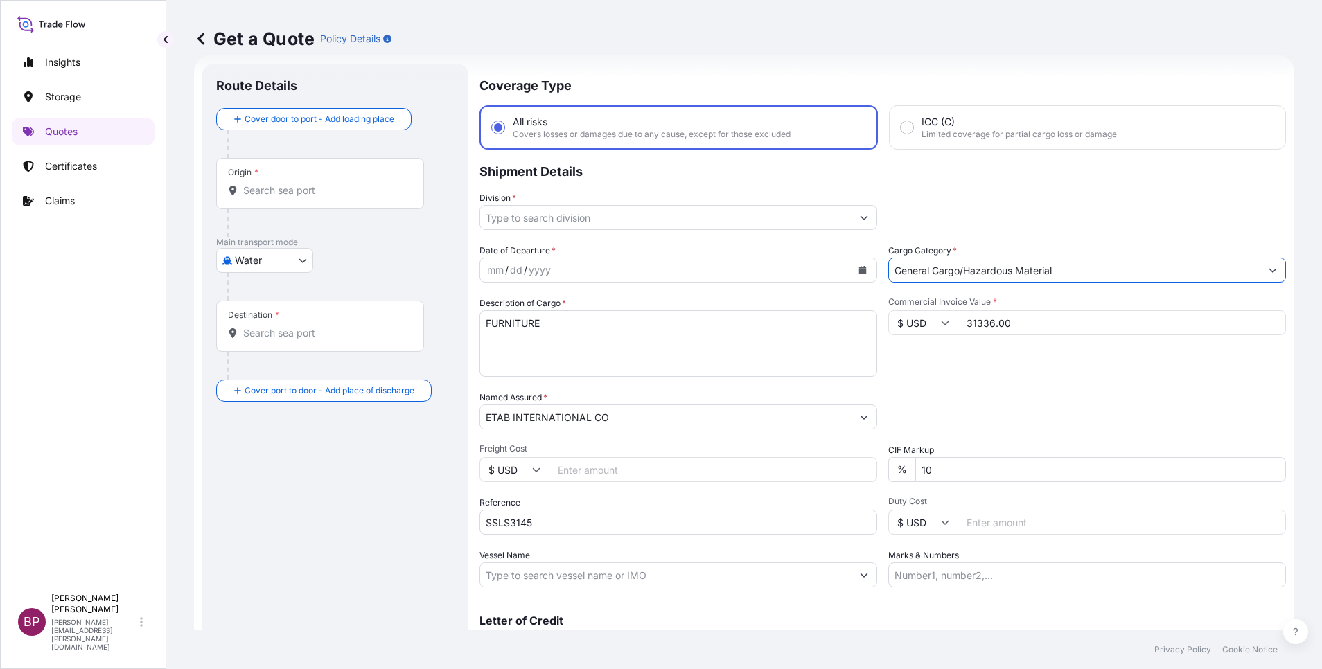
click at [860, 219] on icon "Show suggestions" at bounding box center [864, 217] width 8 height 8
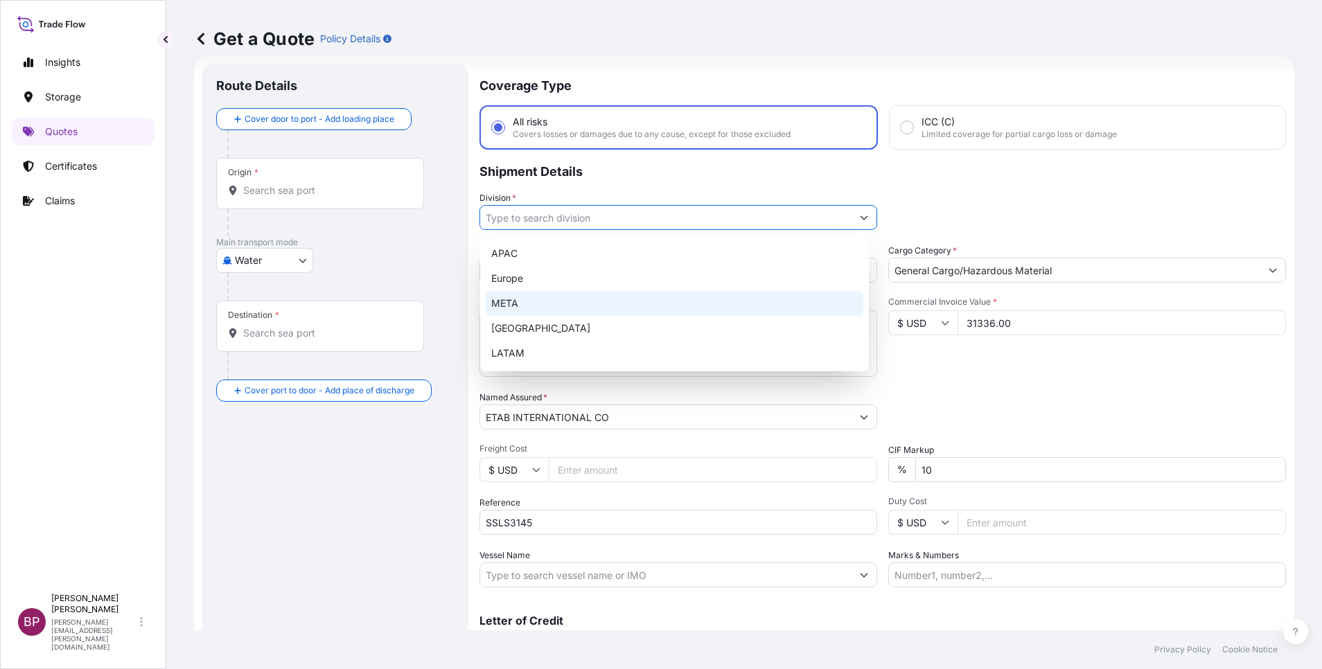
click at [629, 310] on div "META" at bounding box center [674, 303] width 377 height 25
type input "META"
click at [1009, 386] on div "Date of Departure * mm / dd / yyyy Cargo Category * General Cargo/Hazardous Mat…" at bounding box center [882, 416] width 806 height 344
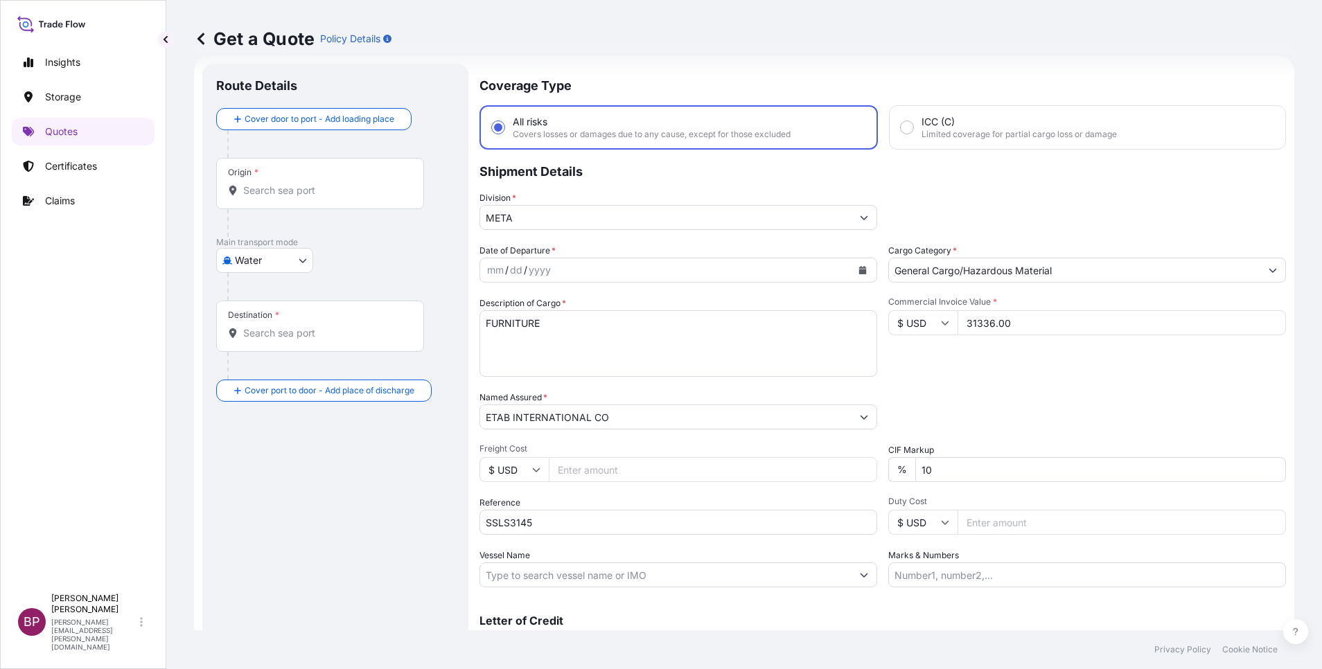
click at [859, 269] on icon "Calendar" at bounding box center [863, 270] width 8 height 8
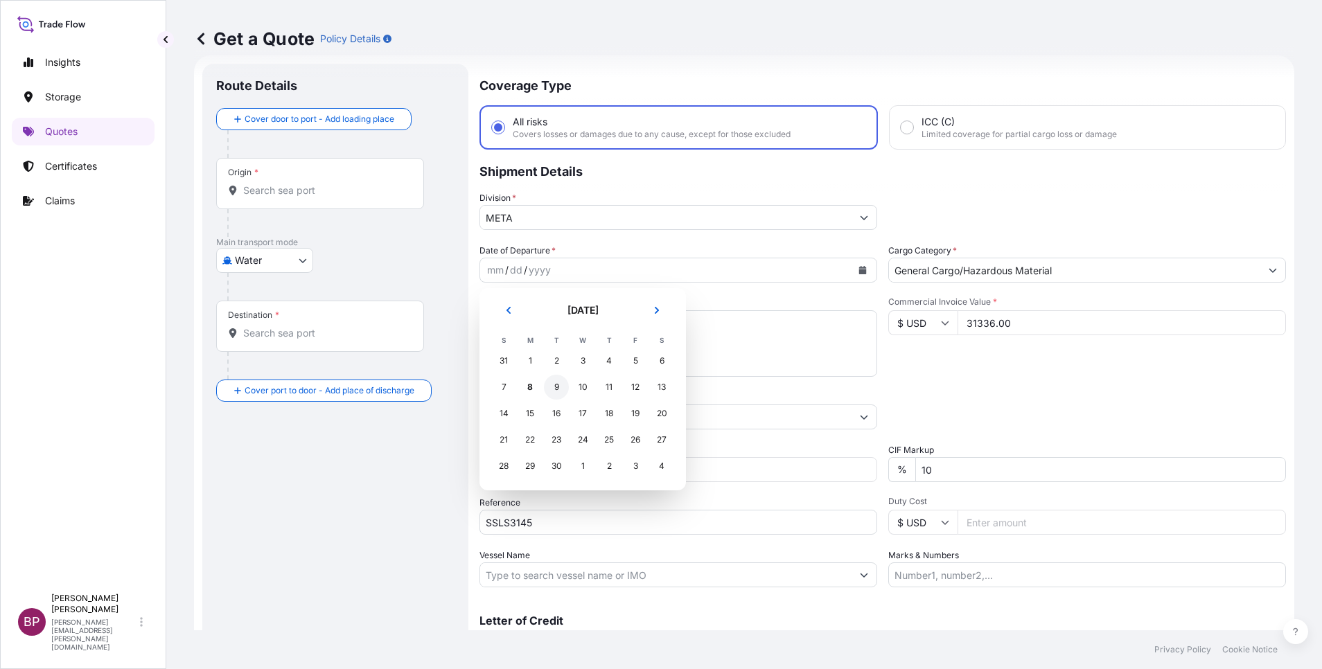
click at [552, 385] on div "9" at bounding box center [556, 387] width 25 height 25
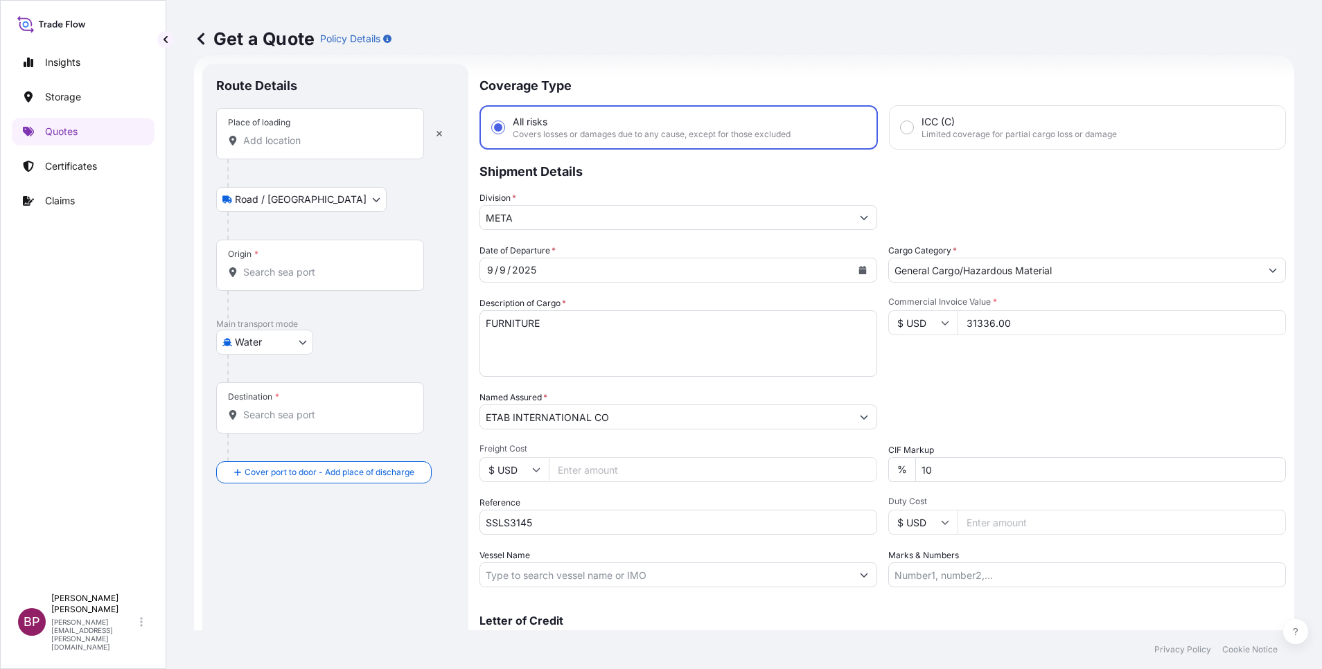
click at [332, 132] on div "Place of loading" at bounding box center [320, 133] width 208 height 51
click at [332, 134] on input "Place of loading" at bounding box center [324, 141] width 163 height 14
paste input "GDYNIA"
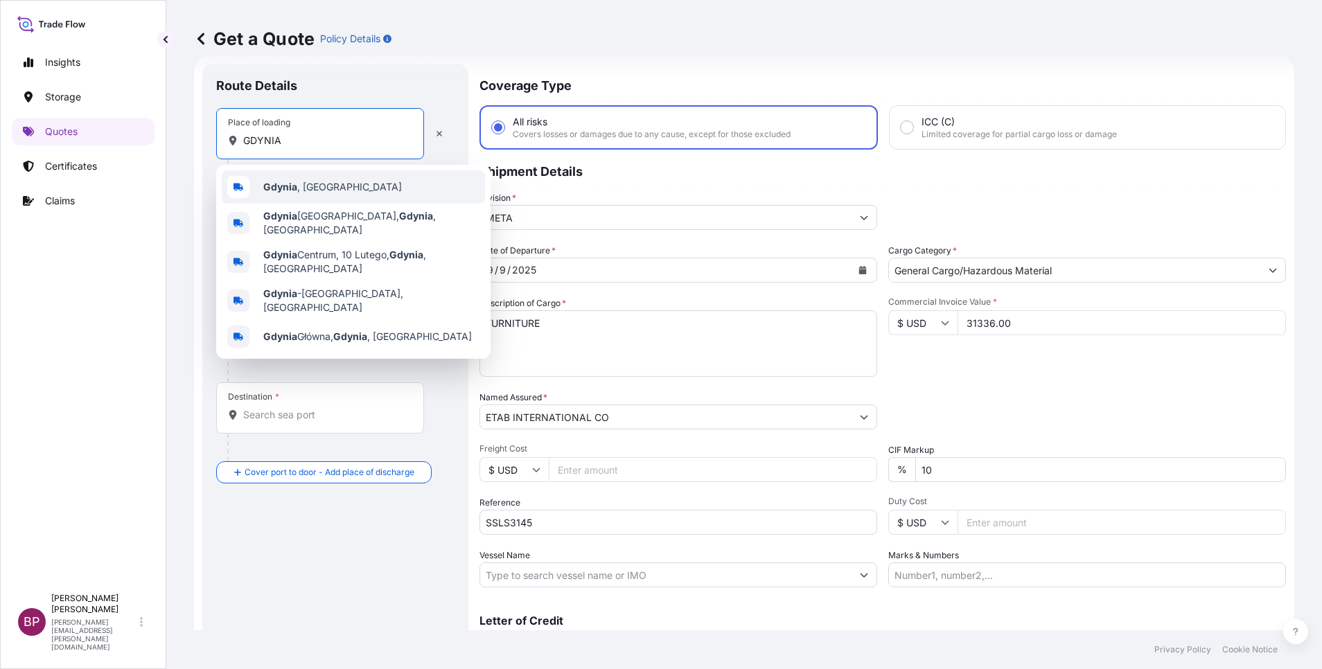
click at [347, 183] on div "[GEOGRAPHIC_DATA] , [GEOGRAPHIC_DATA]" at bounding box center [353, 186] width 263 height 33
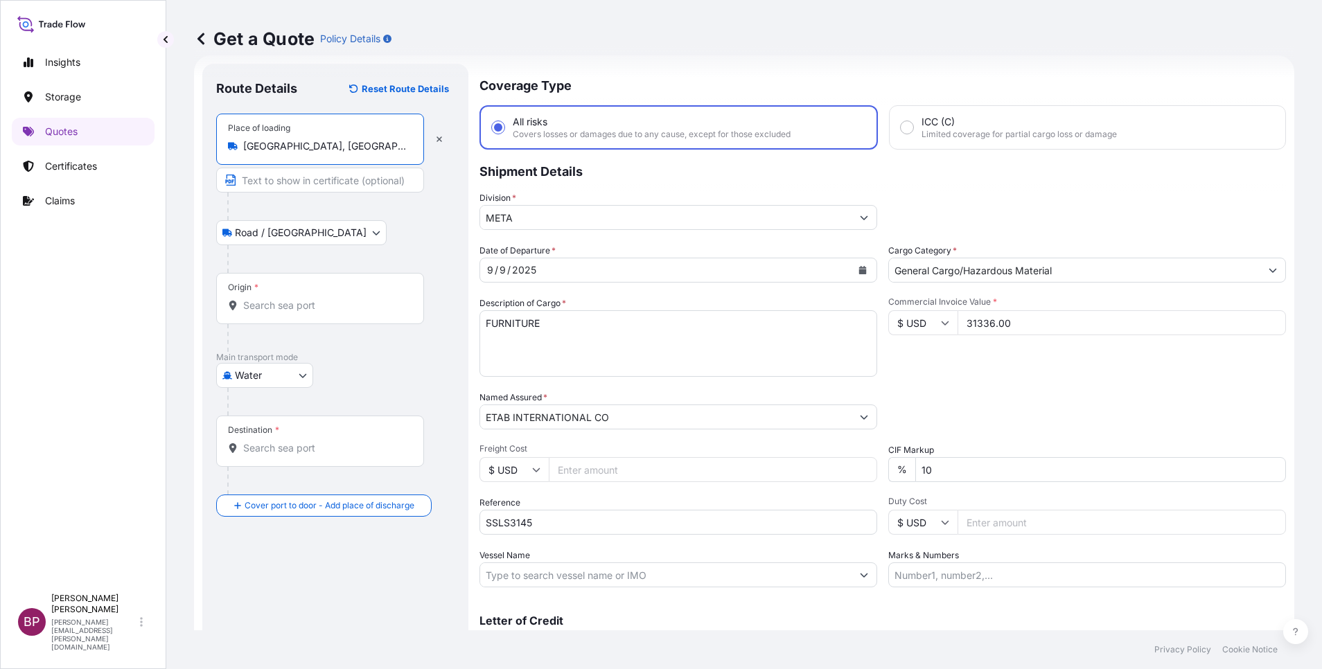
type input "[GEOGRAPHIC_DATA], [GEOGRAPHIC_DATA]"
click at [300, 283] on div "Origin *" at bounding box center [322, 298] width 213 height 51
click at [300, 299] on input "Origin *" at bounding box center [327, 306] width 168 height 14
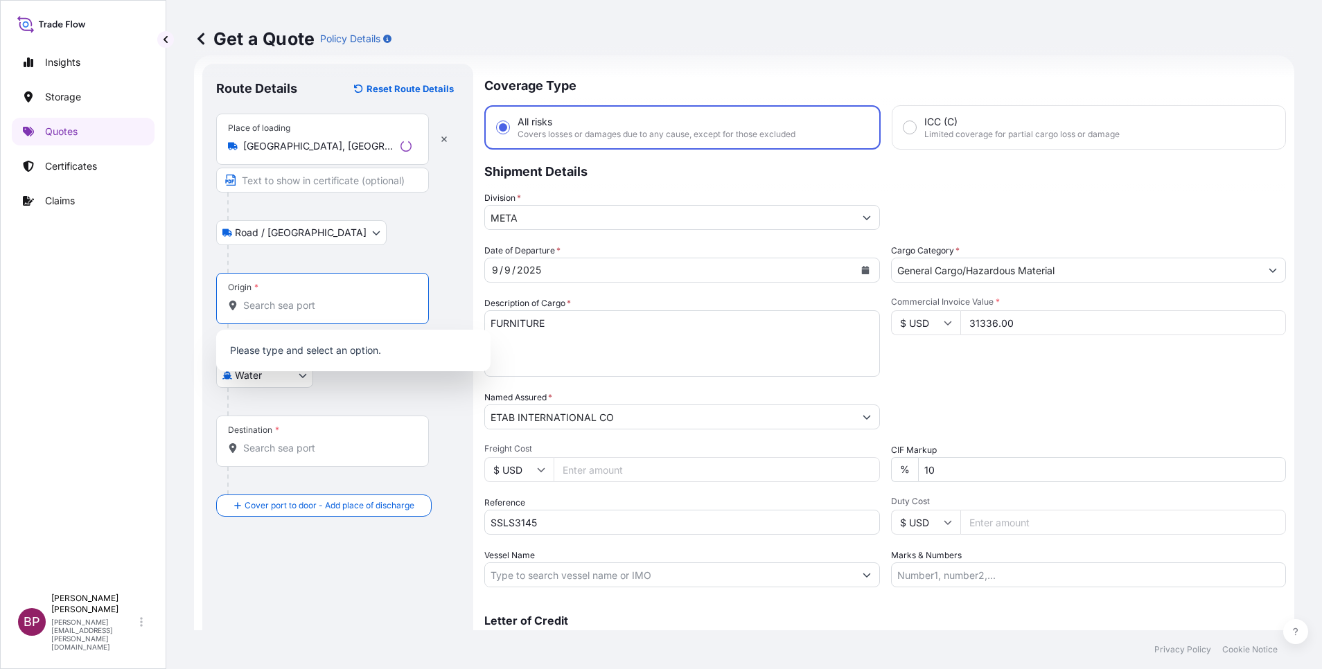
drag, startPoint x: 301, startPoint y: 301, endPoint x: 304, endPoint y: 310, distance: 8.8
click at [302, 301] on input "Origin *" at bounding box center [327, 306] width 168 height 14
paste input "GDYNIA"
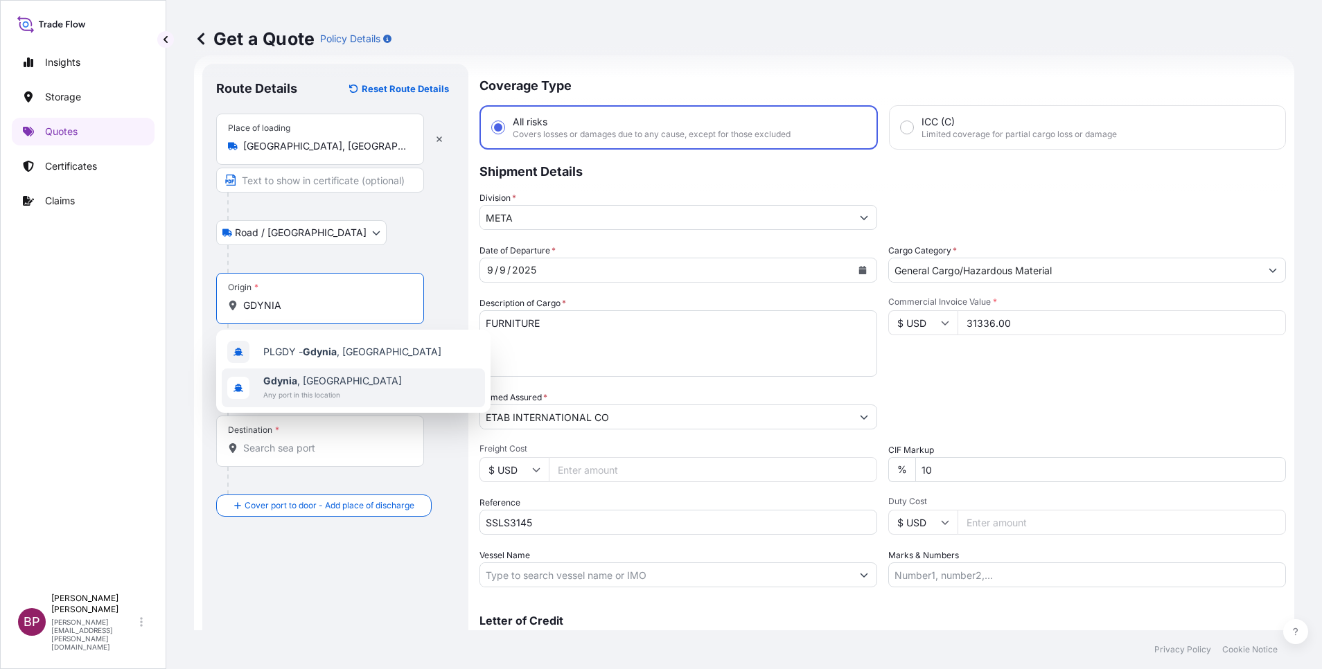
click at [320, 382] on span "[GEOGRAPHIC_DATA] , [GEOGRAPHIC_DATA]" at bounding box center [332, 381] width 139 height 14
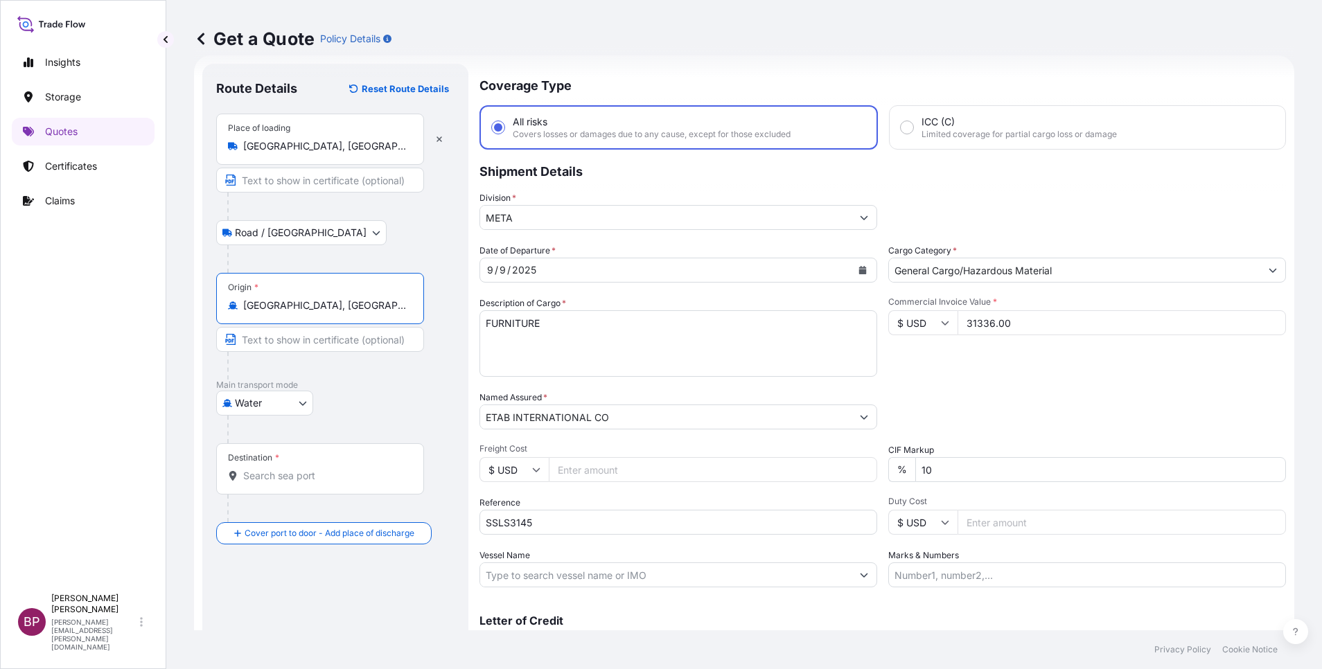
type input "[GEOGRAPHIC_DATA], [GEOGRAPHIC_DATA]"
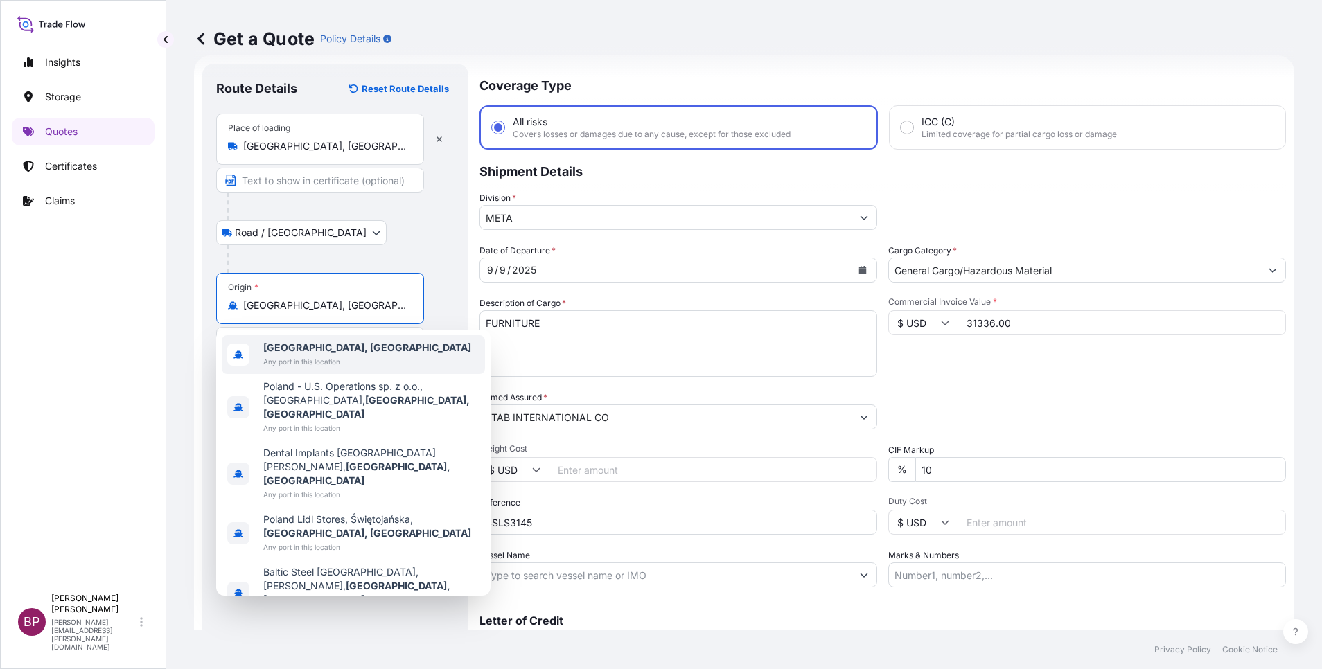
click at [392, 226] on div "Road / [GEOGRAPHIC_DATA] / Inland" at bounding box center [335, 232] width 238 height 25
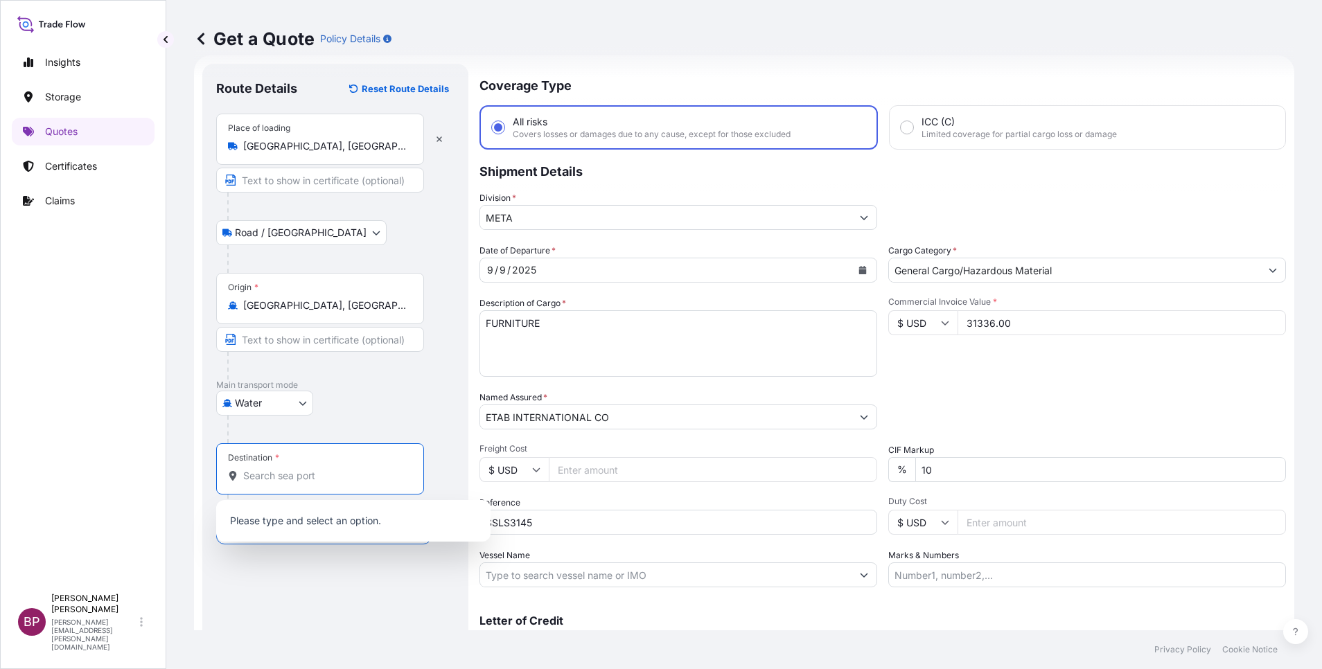
click at [326, 477] on input "Destination *" at bounding box center [324, 476] width 163 height 14
type input "v"
paste input "JEDDAH"
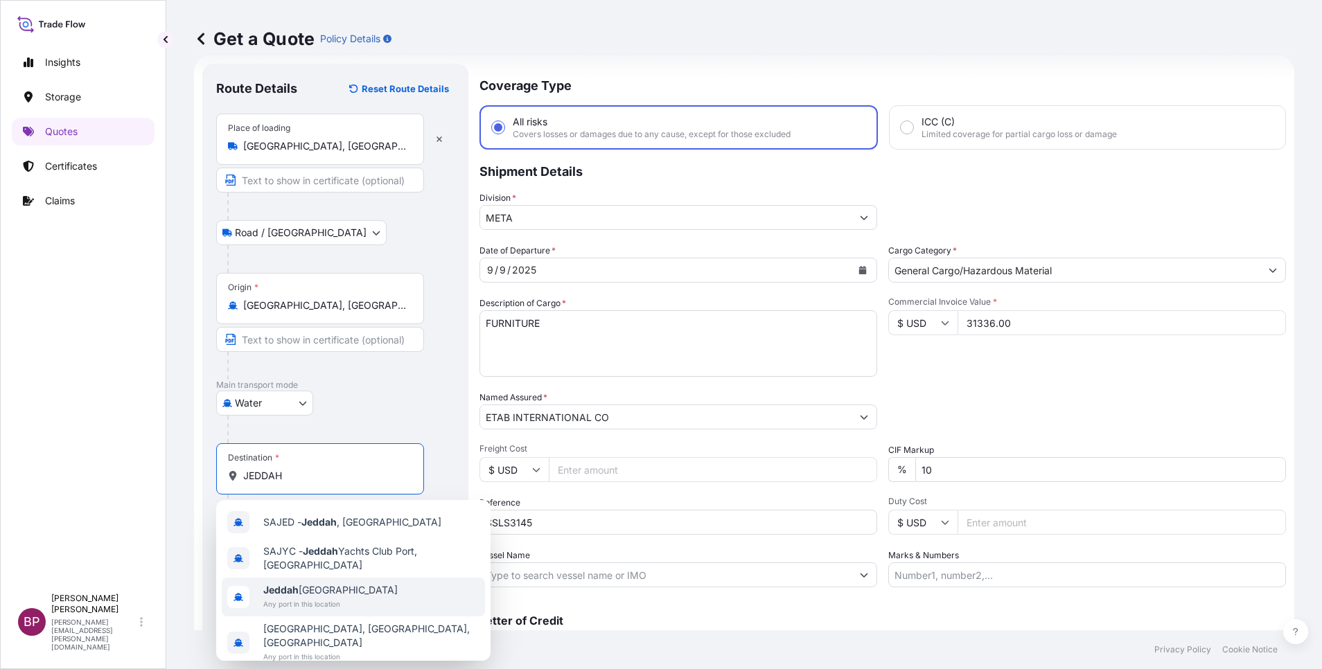
click at [335, 592] on span "Jeddah [GEOGRAPHIC_DATA]" at bounding box center [330, 590] width 134 height 14
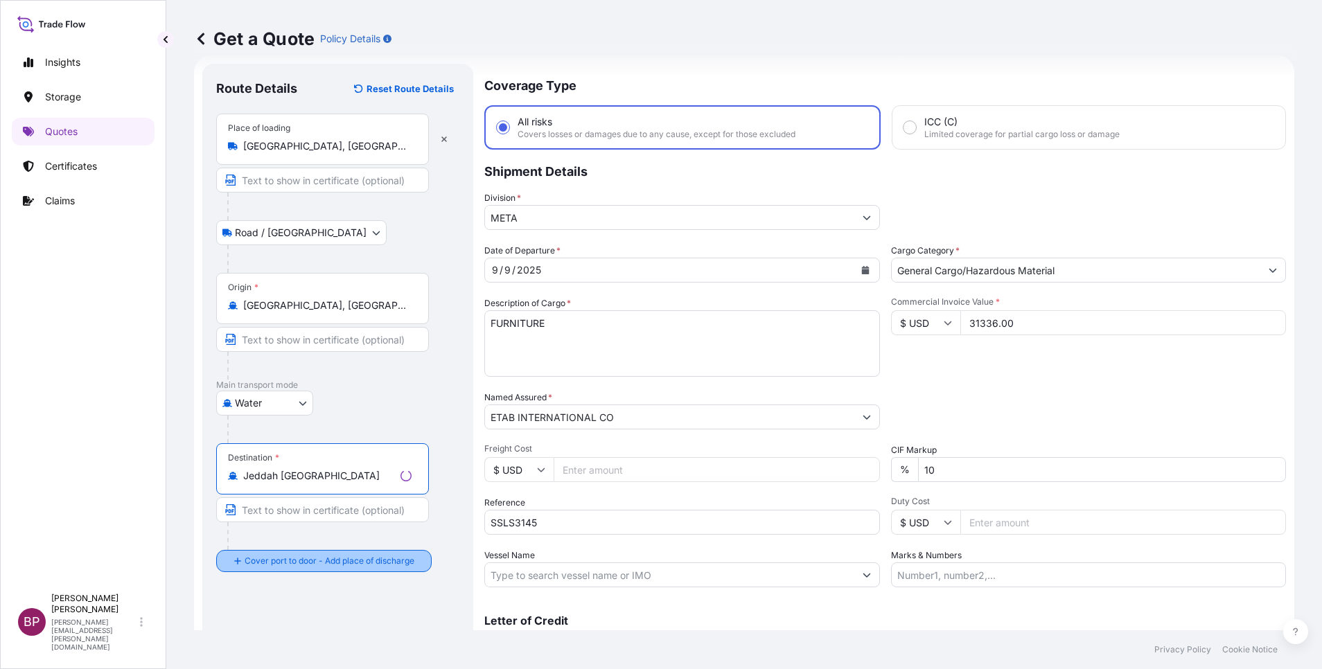
type input "Jeddah [GEOGRAPHIC_DATA]"
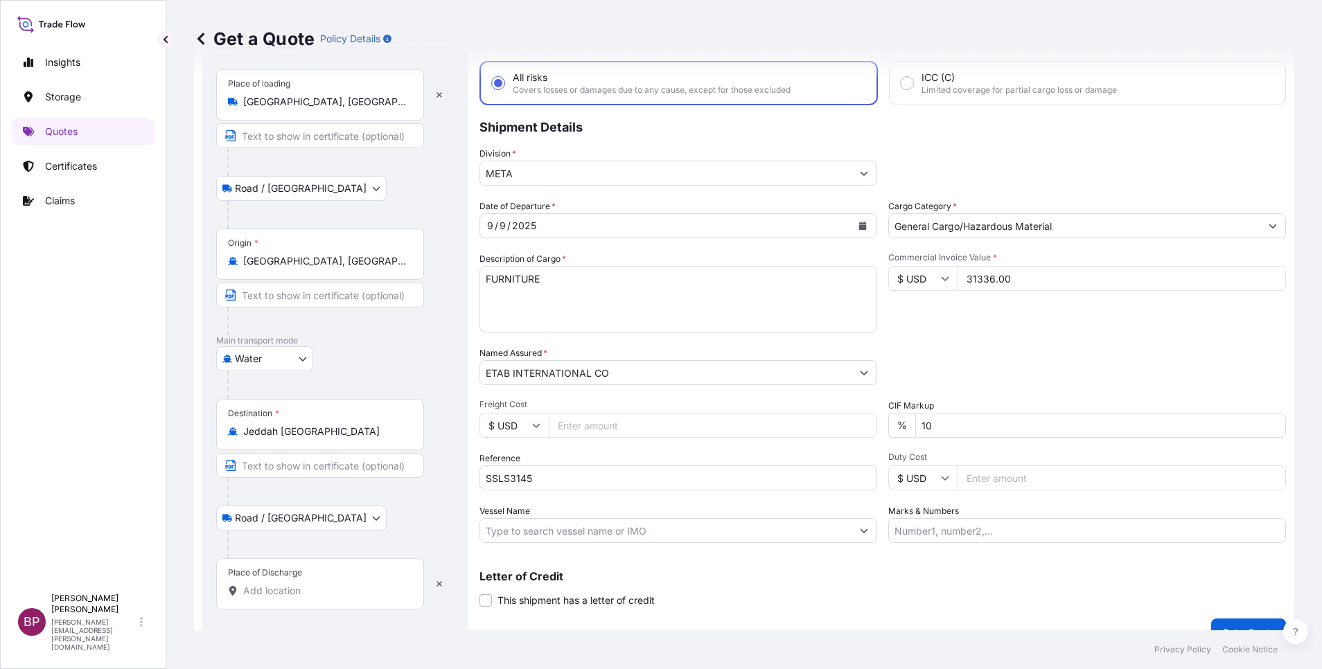
scroll to position [91, 0]
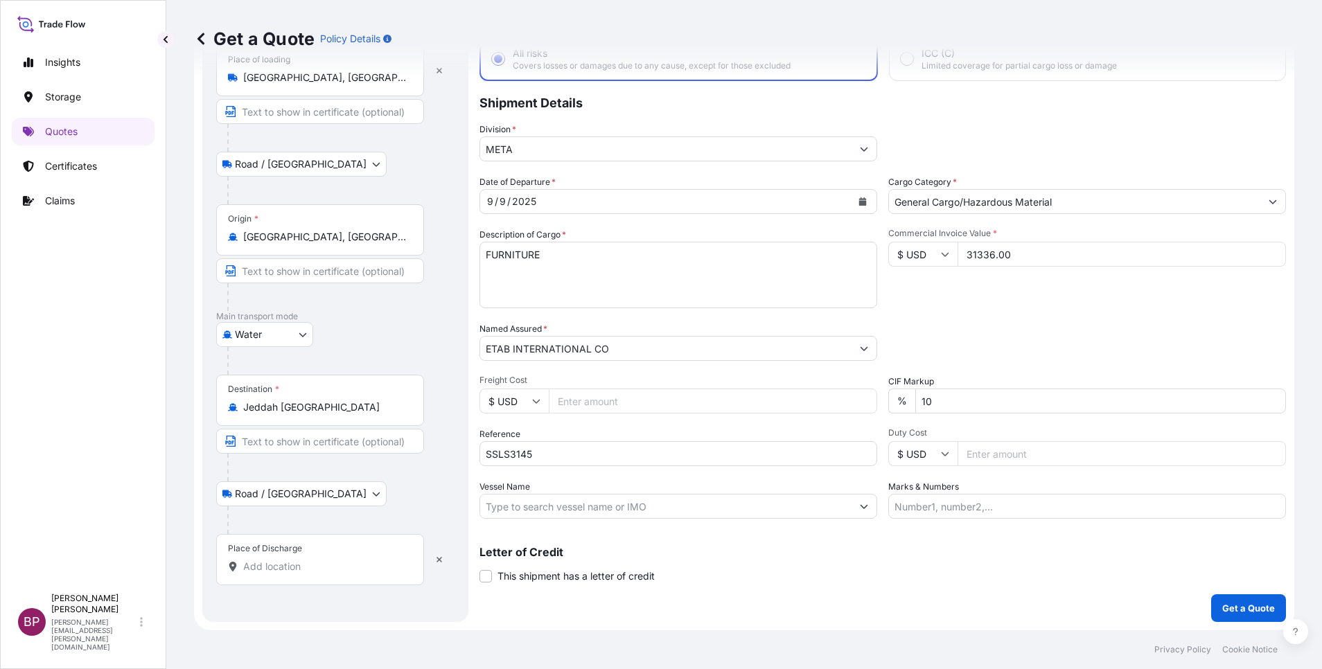
click at [322, 566] on input "Place of Discharge" at bounding box center [324, 567] width 163 height 14
paste input "JEDDAH"
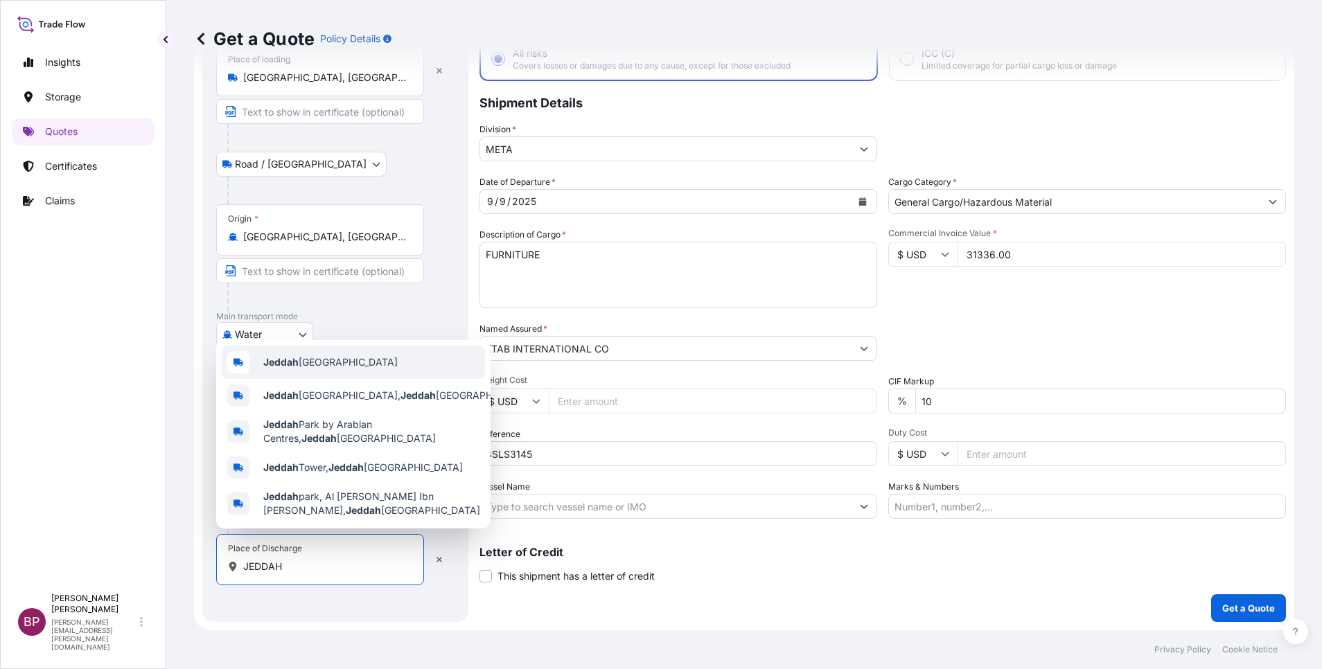
click at [331, 355] on span "Jeddah [GEOGRAPHIC_DATA]" at bounding box center [330, 362] width 134 height 14
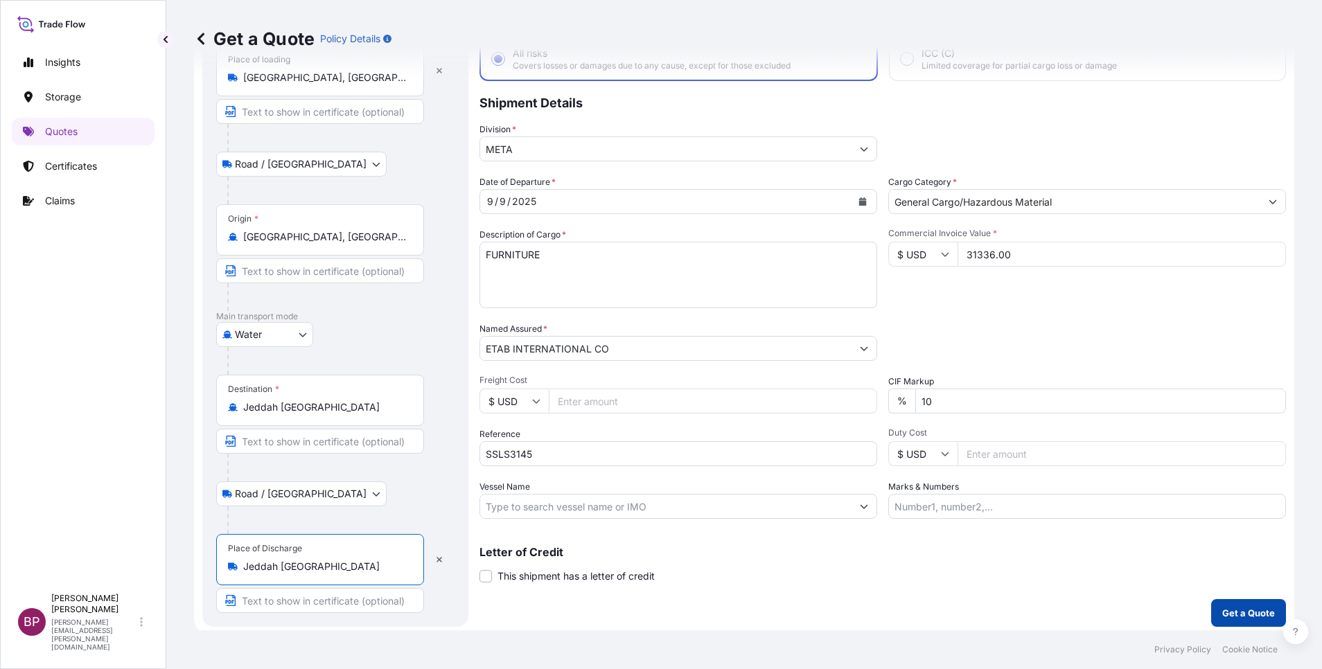
type input "Jeddah [GEOGRAPHIC_DATA]"
click at [1222, 615] on p "Get a Quote" at bounding box center [1248, 613] width 53 height 14
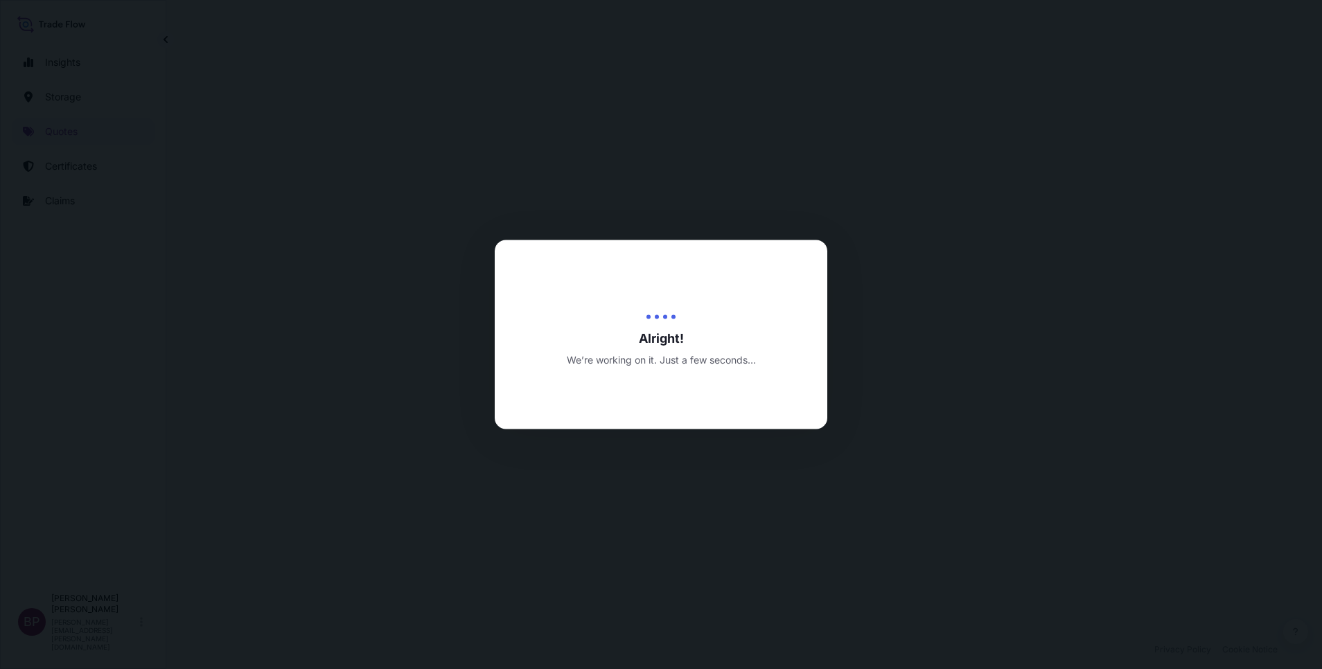
select select "Road / [GEOGRAPHIC_DATA]"
select select "Water"
select select "Road / [GEOGRAPHIC_DATA]"
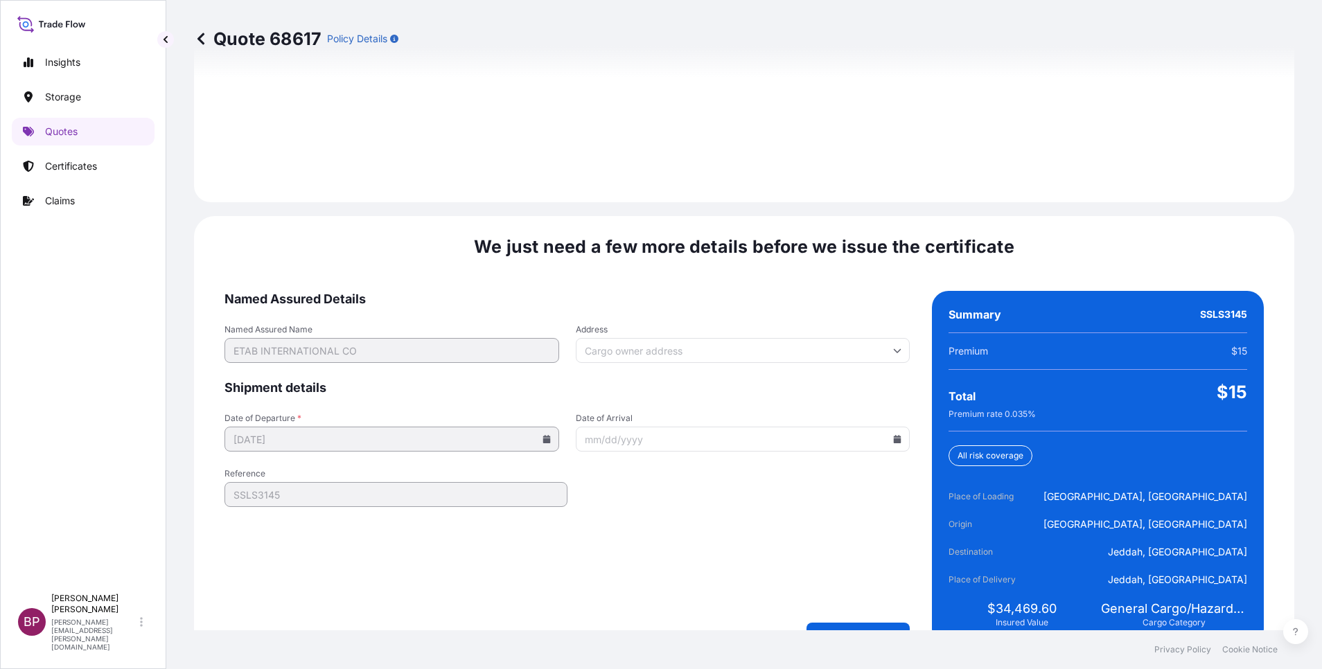
scroll to position [2053, 0]
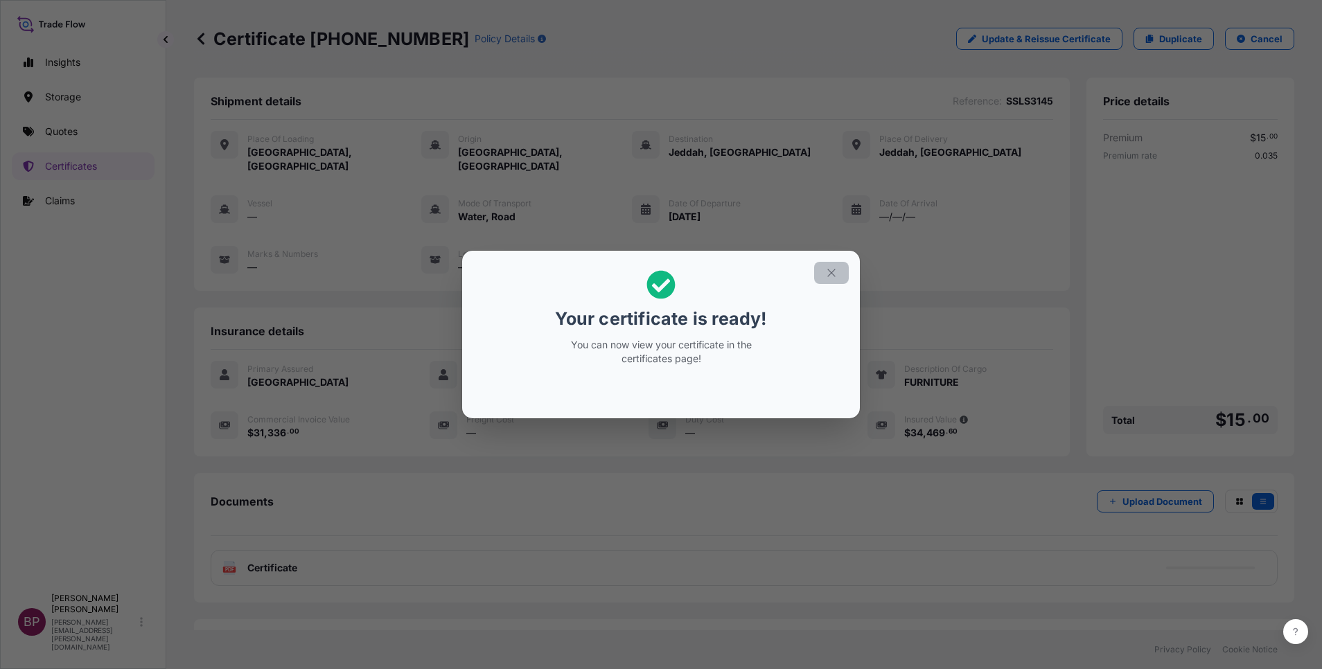
click at [828, 271] on icon "button" at bounding box center [831, 273] width 12 height 12
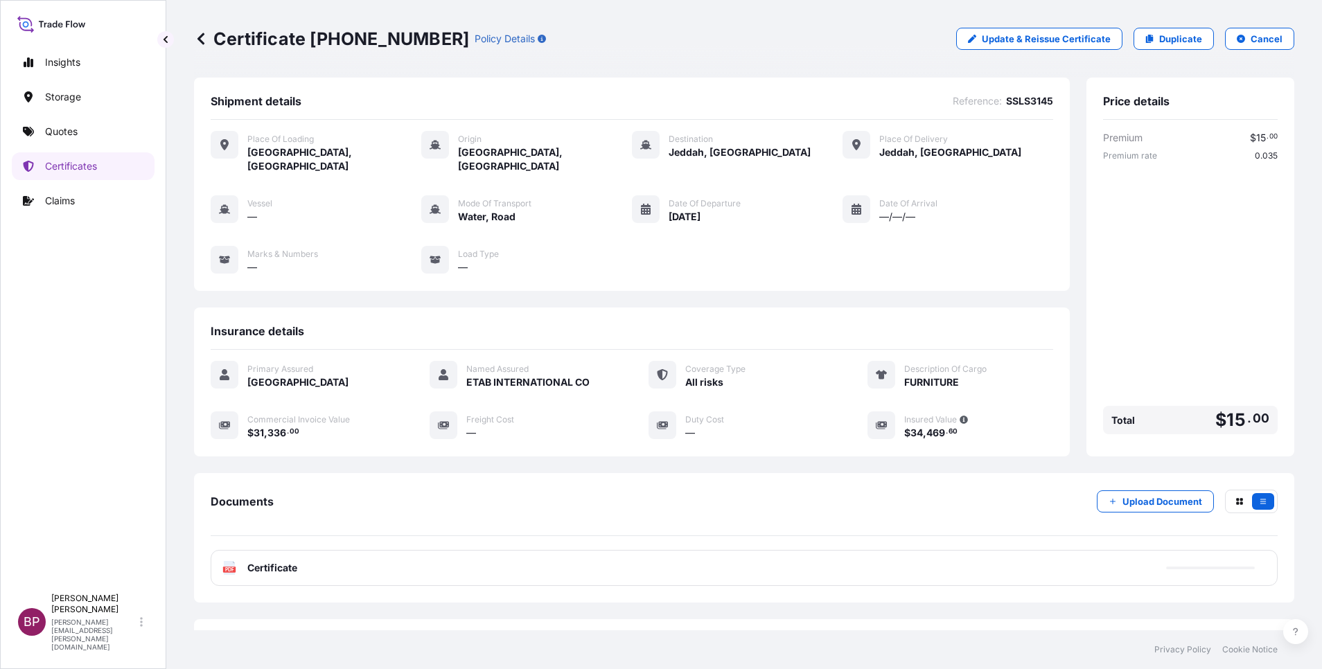
scroll to position [45, 0]
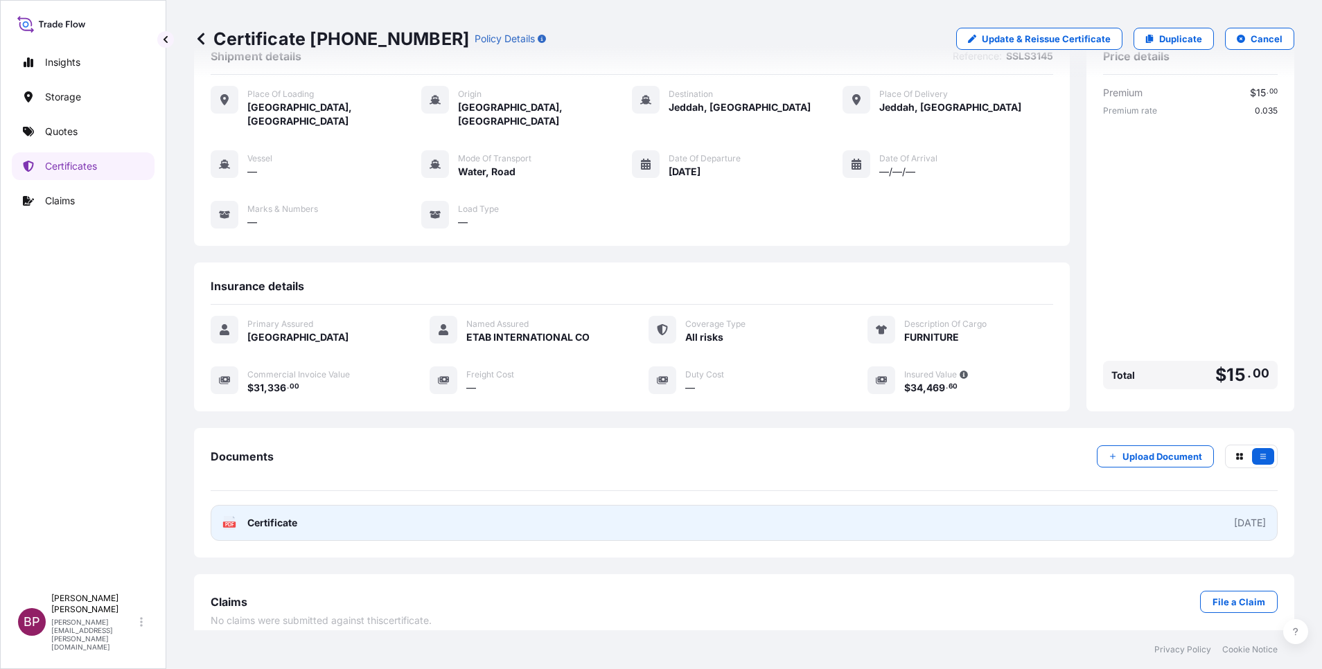
click at [283, 516] on span "Certificate" at bounding box center [272, 523] width 50 height 14
